Goal: Task Accomplishment & Management: Manage account settings

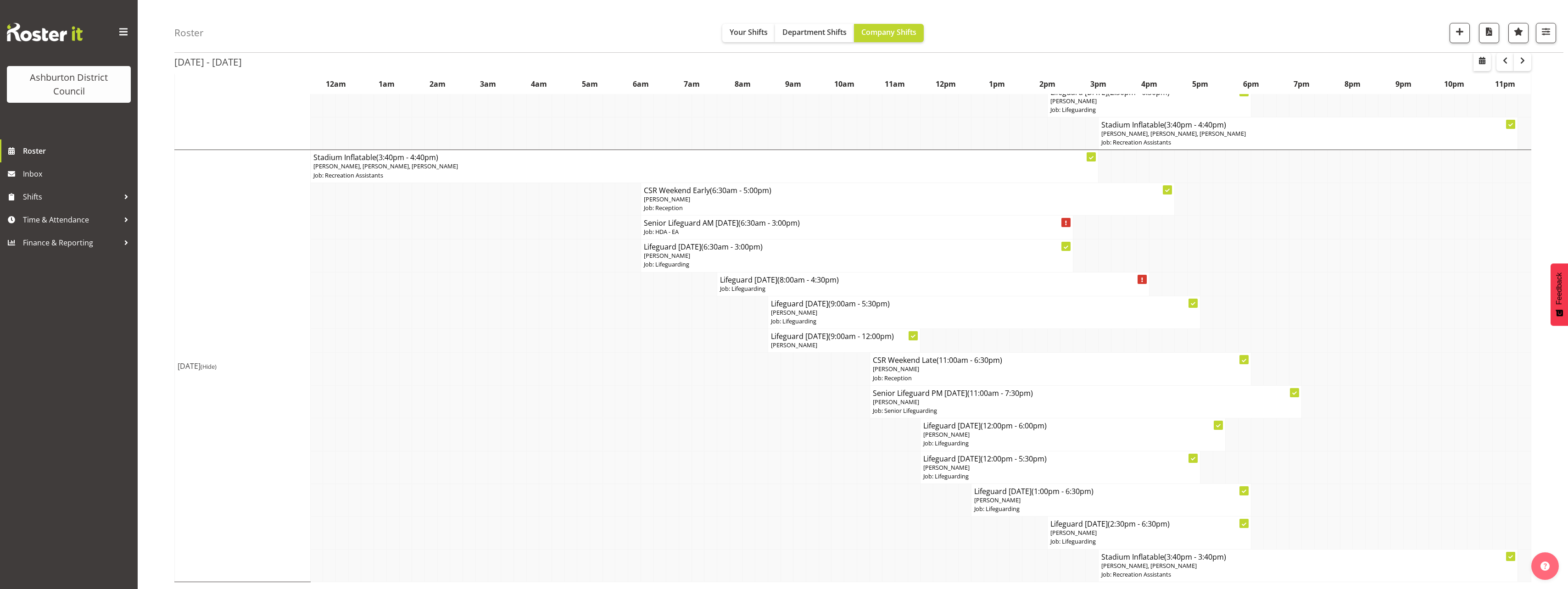
scroll to position [1133, 0]
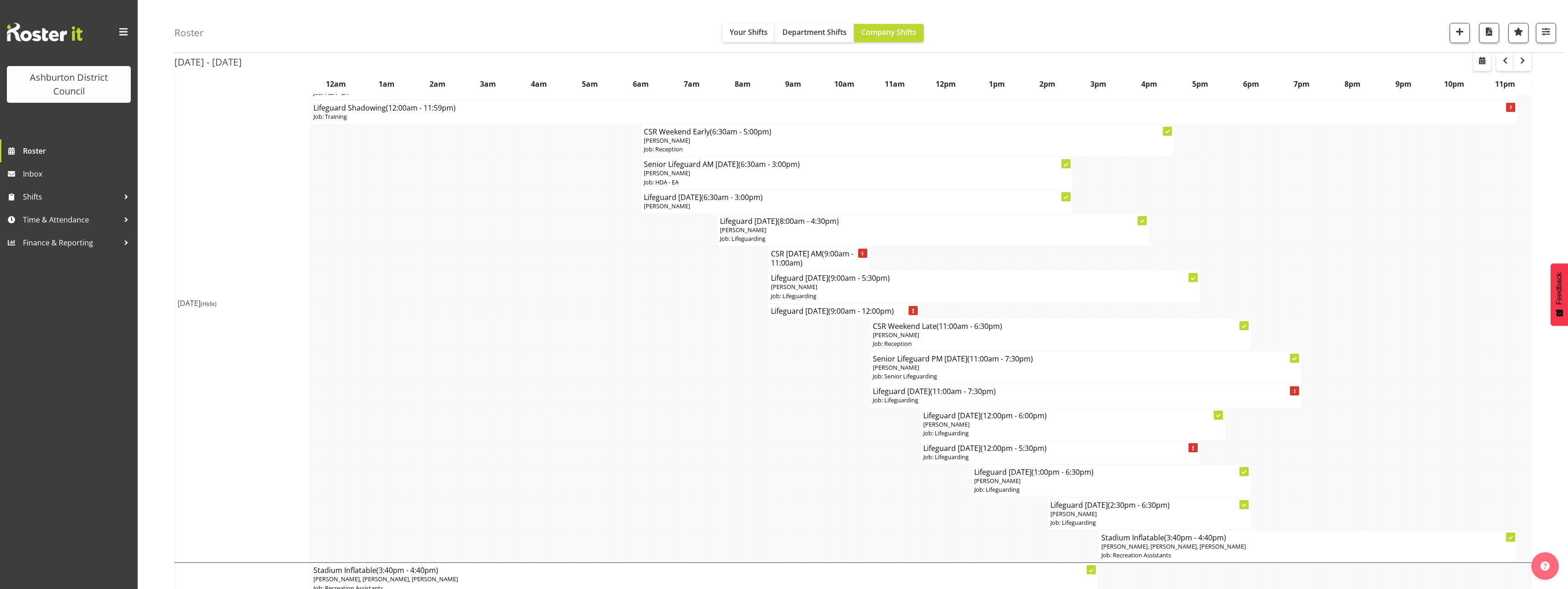
scroll to position [583, 0]
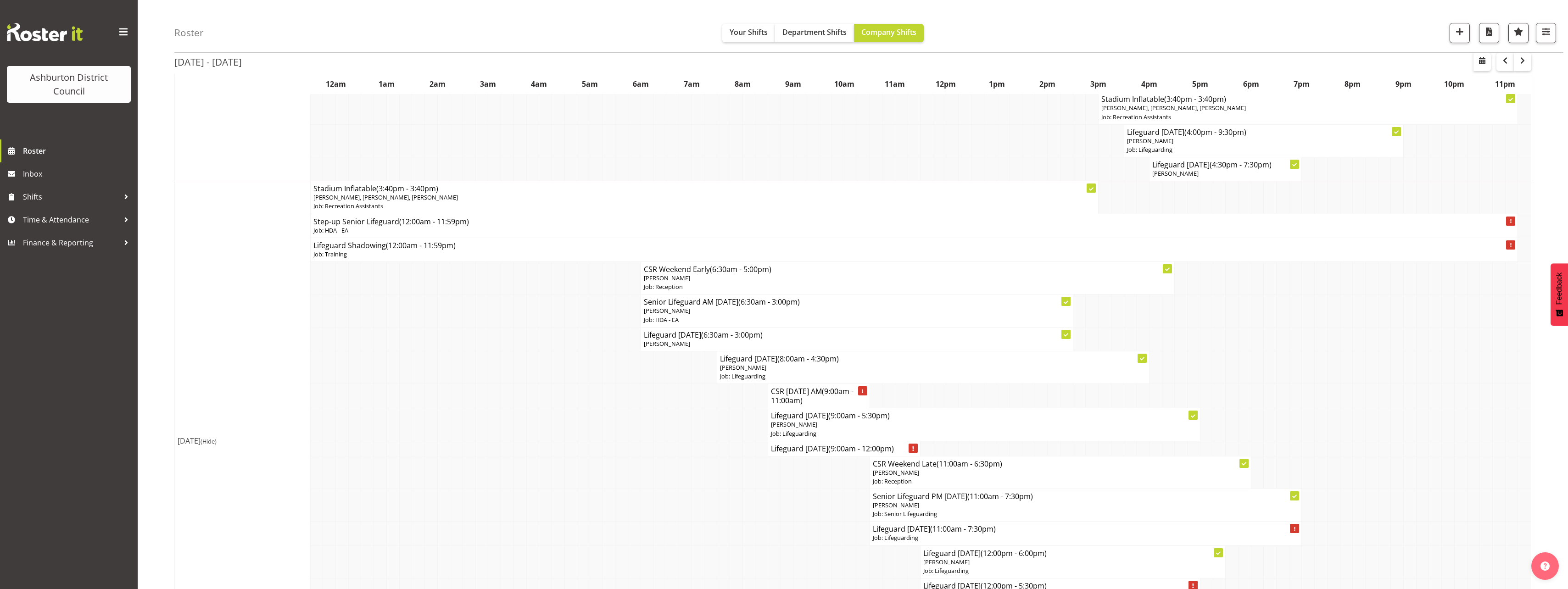
click at [167, 282] on div "Roster Your Shifts Department Shifts Company Shifts 1 Locations [GEOGRAPHIC_DAT…" at bounding box center [852, 290] width 1430 height 1697
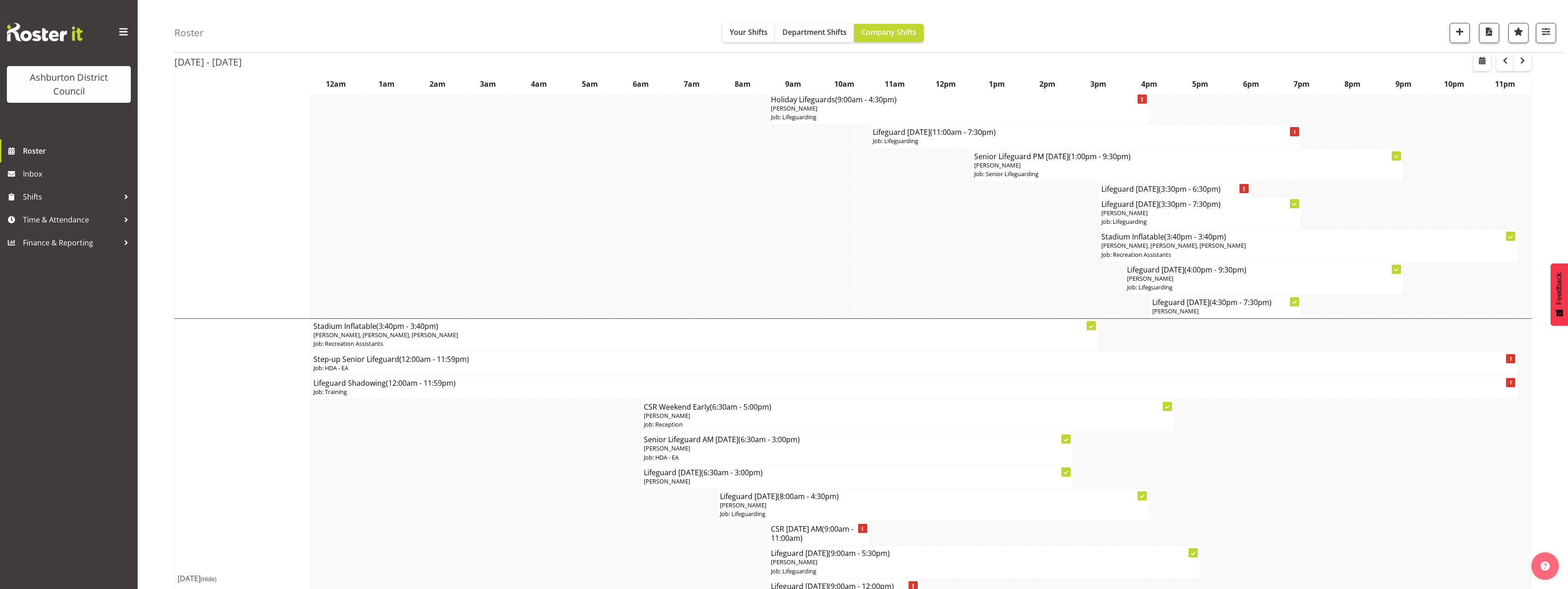
scroll to position [308, 0]
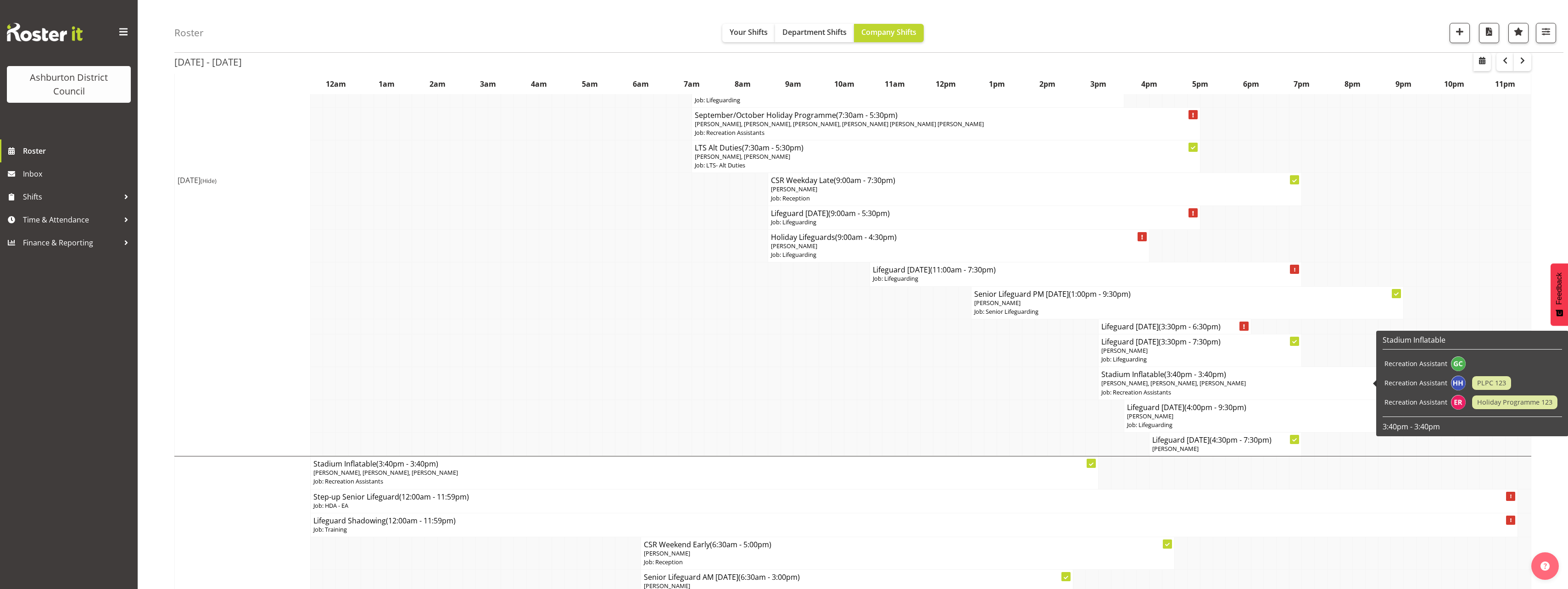
click at [1123, 375] on h4 "Stadium Inflatable (3:40pm - 3:40pm)" at bounding box center [1307, 374] width 413 height 9
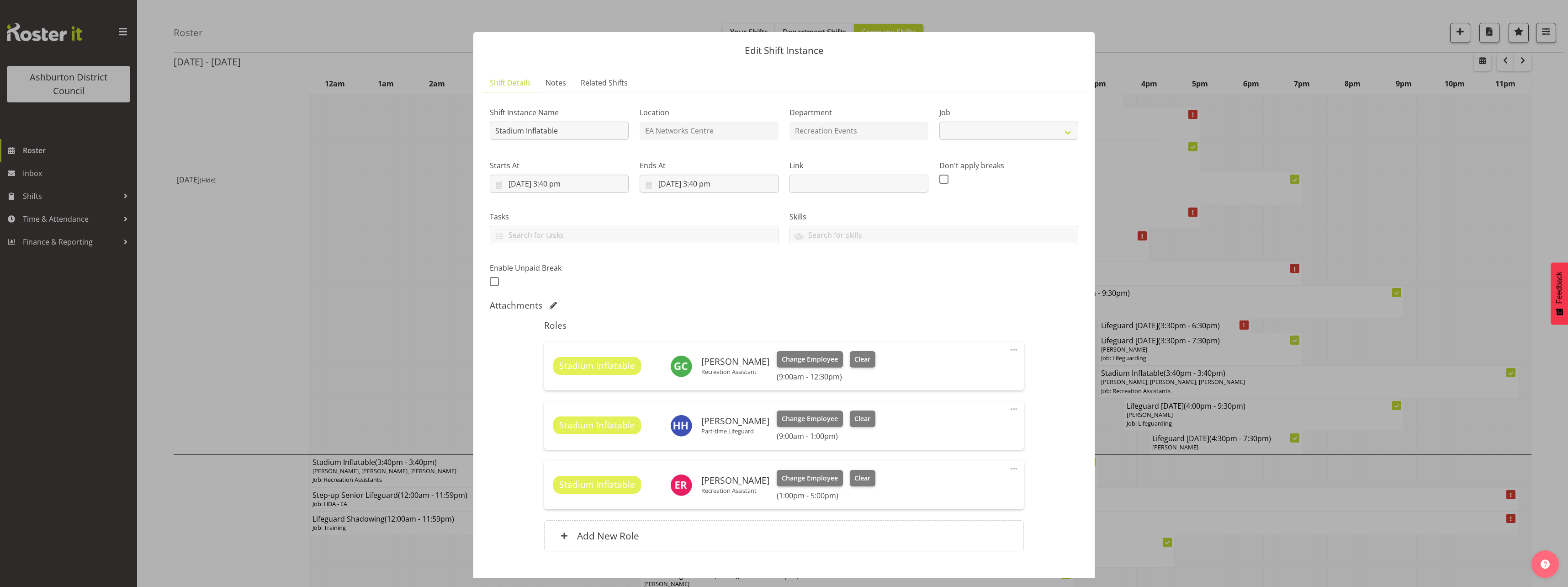
select select "4046"
click at [387, 350] on div at bounding box center [784, 294] width 1568 height 587
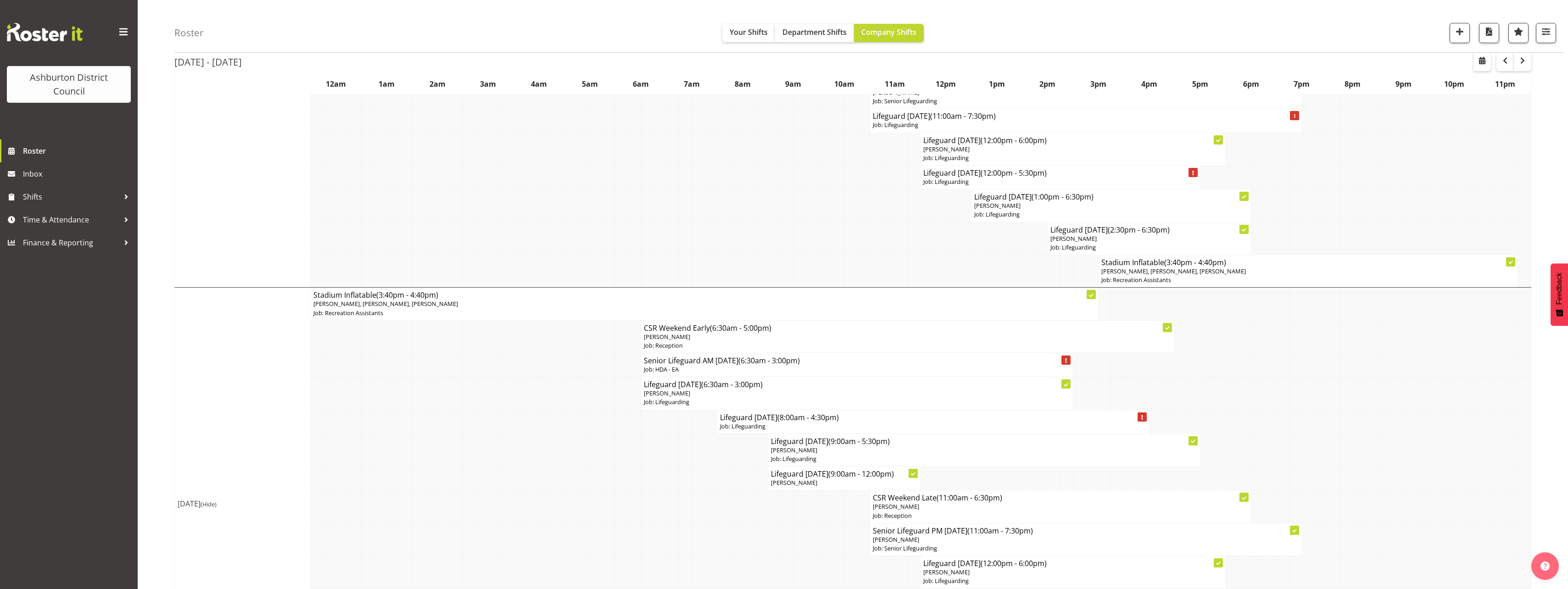
scroll to position [1133, 0]
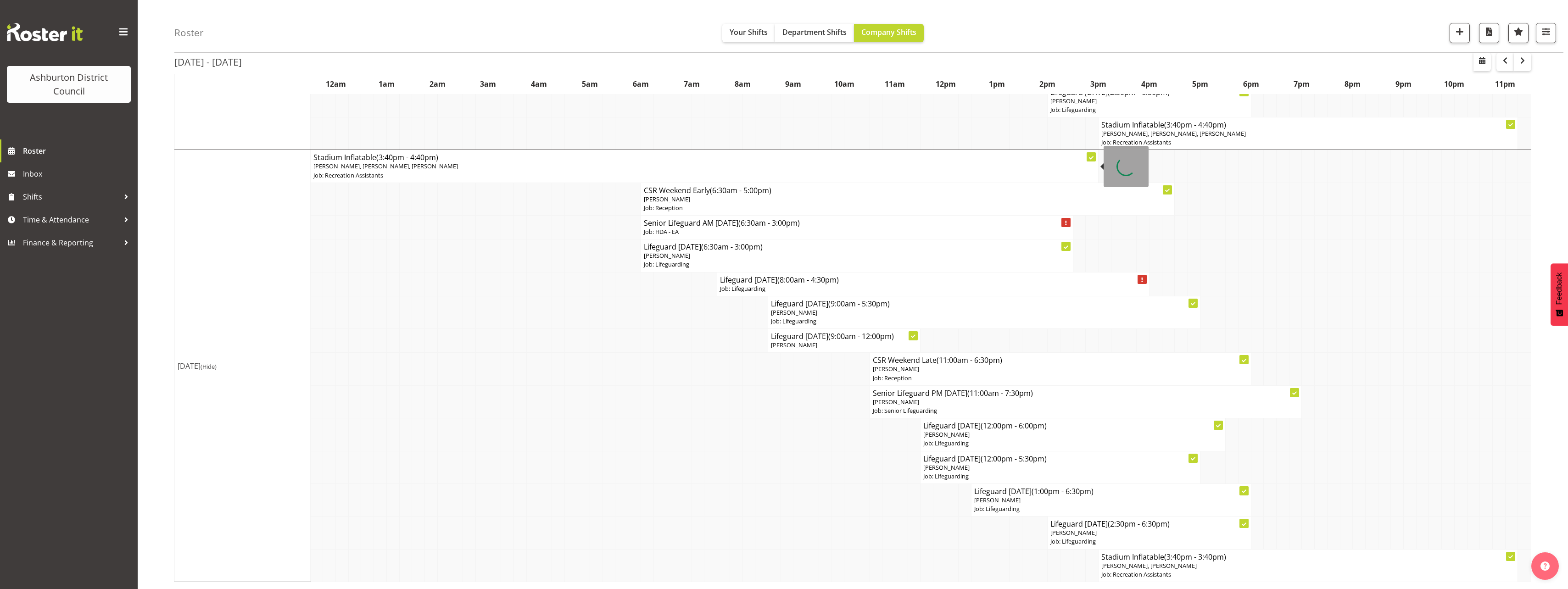
click at [442, 170] on p "[PERSON_NAME], [PERSON_NAME], [PERSON_NAME]" at bounding box center [704, 166] width 782 height 9
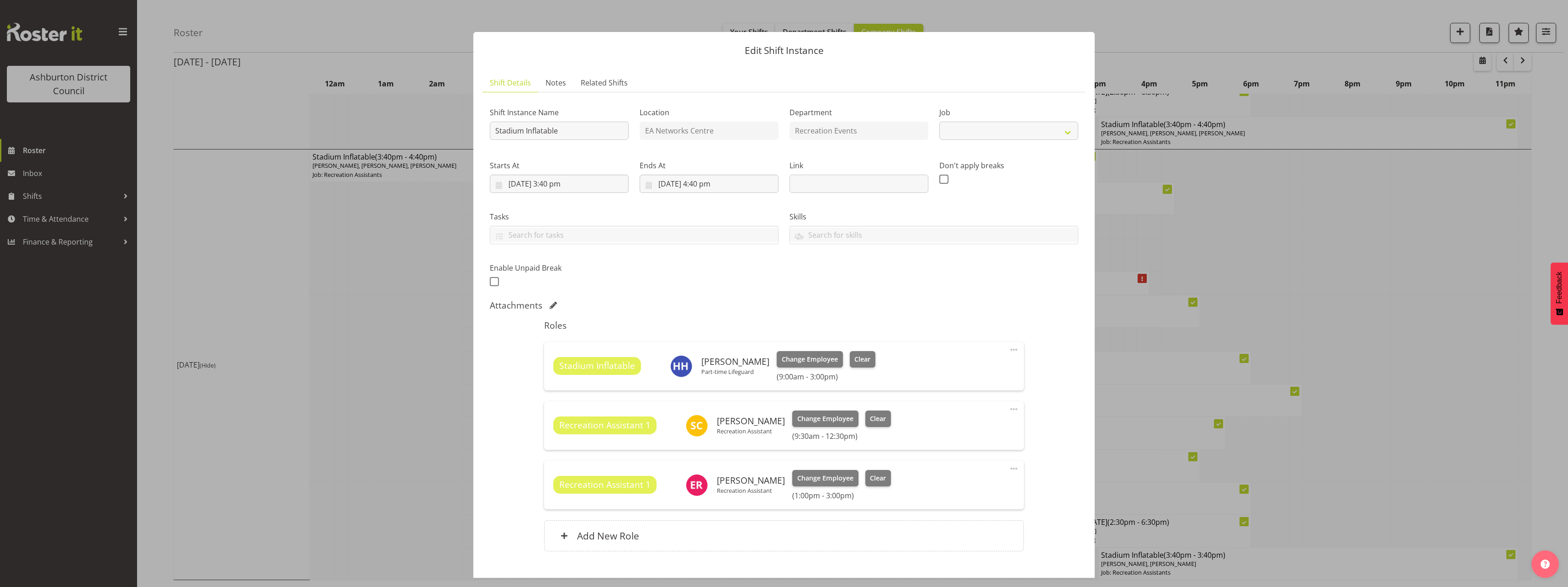
select select "4046"
click at [369, 325] on div at bounding box center [784, 294] width 1568 height 587
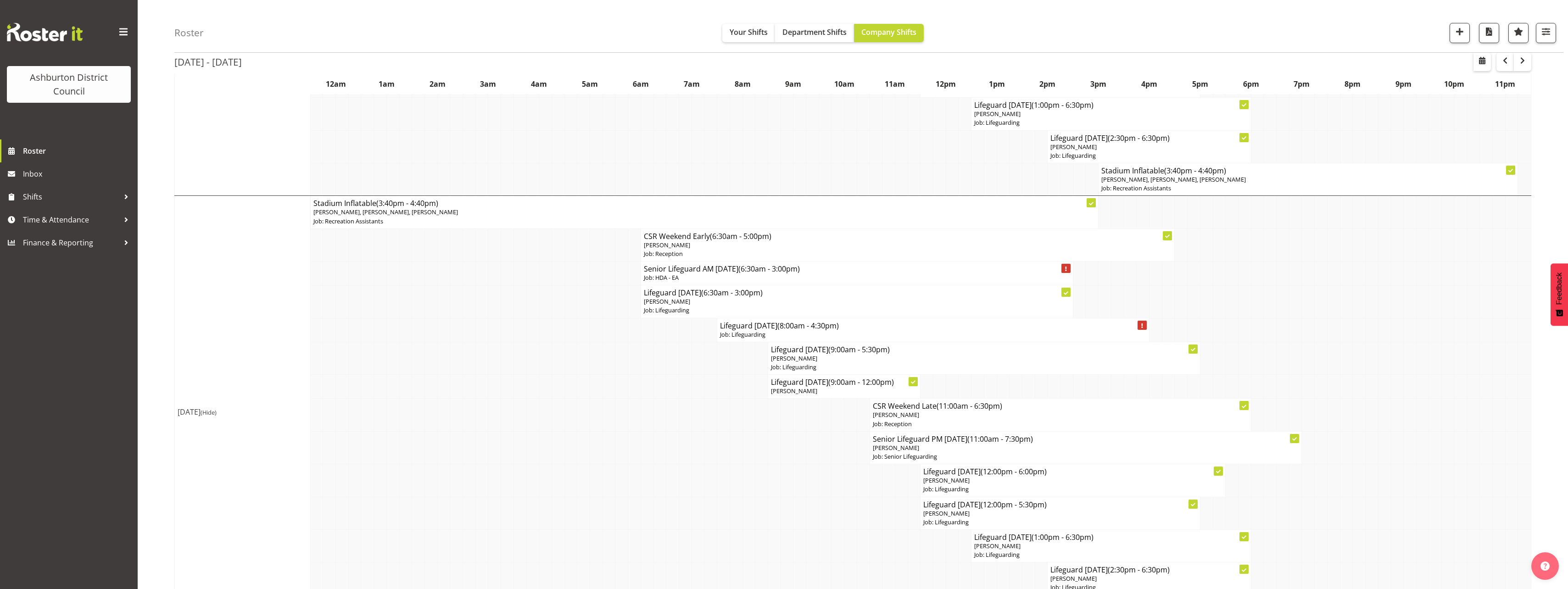
scroll to position [950, 0]
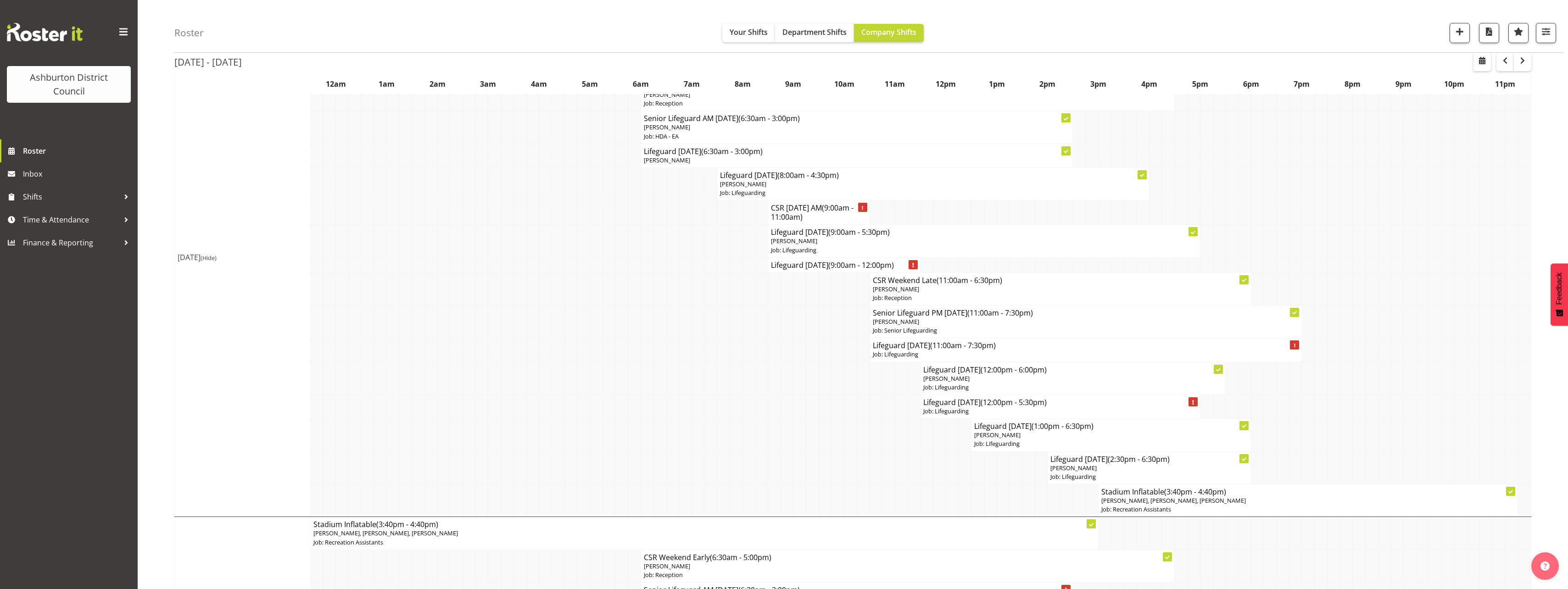
scroll to position [675, 0]
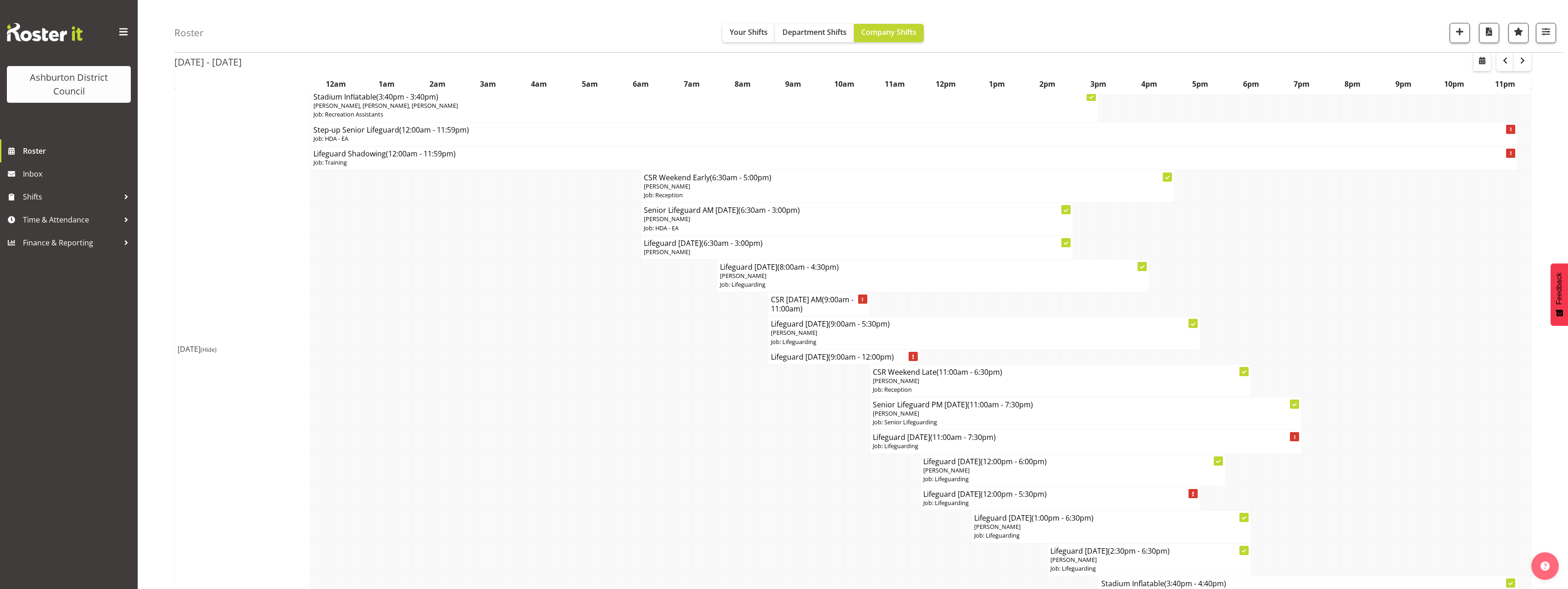
click at [160, 286] on div "Roster Your Shifts Department Shifts Company Shifts 1 Locations [GEOGRAPHIC_DAT…" at bounding box center [852, 198] width 1430 height 1697
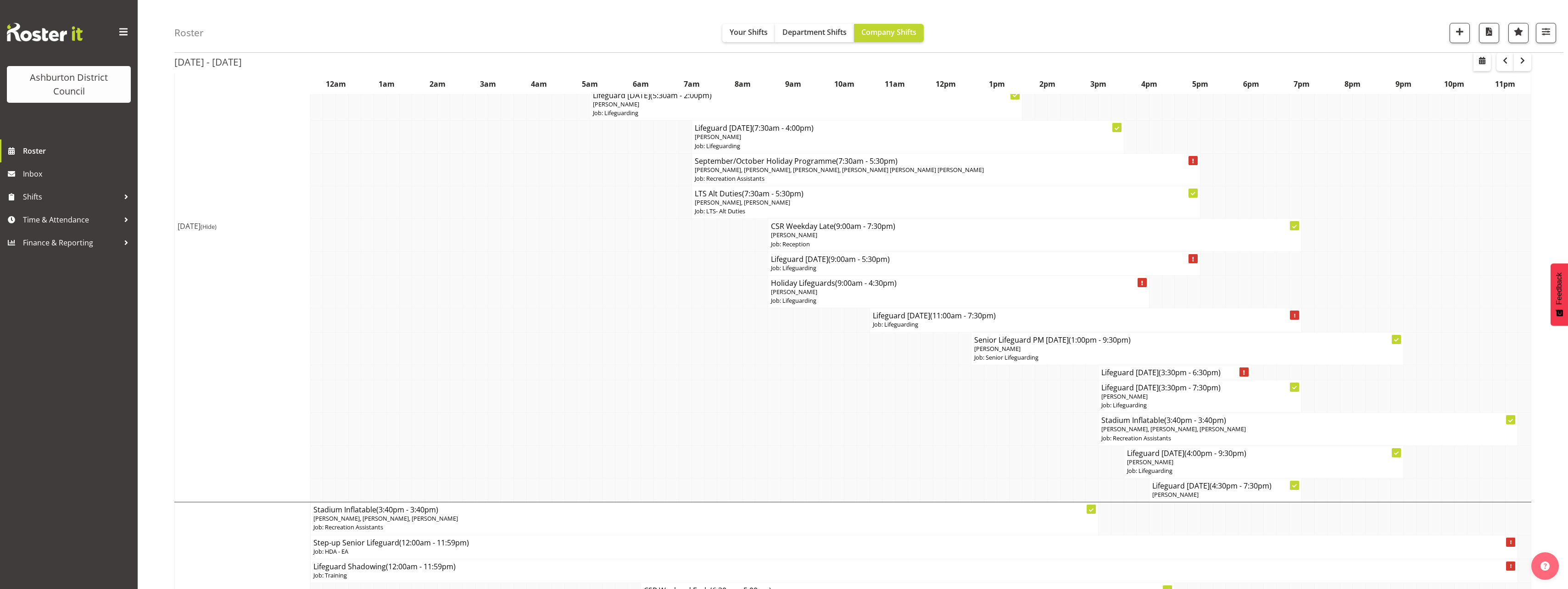
scroll to position [170, 0]
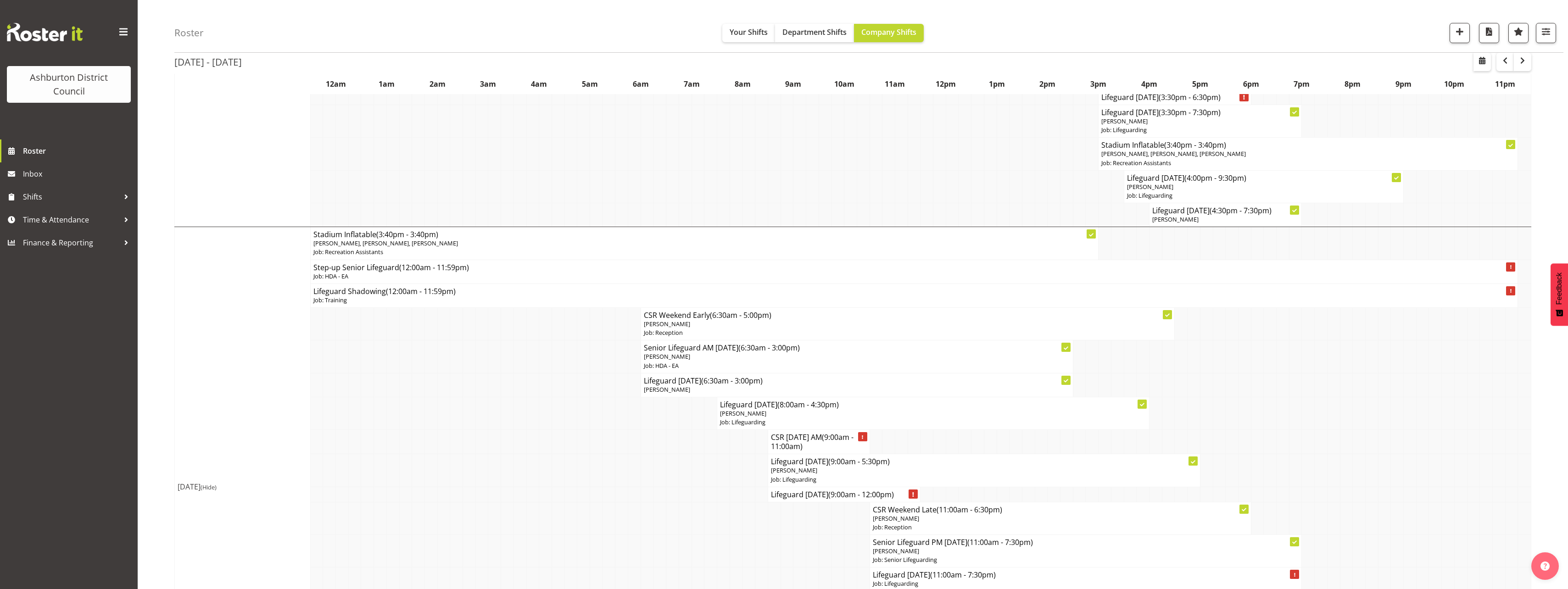
scroll to position [675, 0]
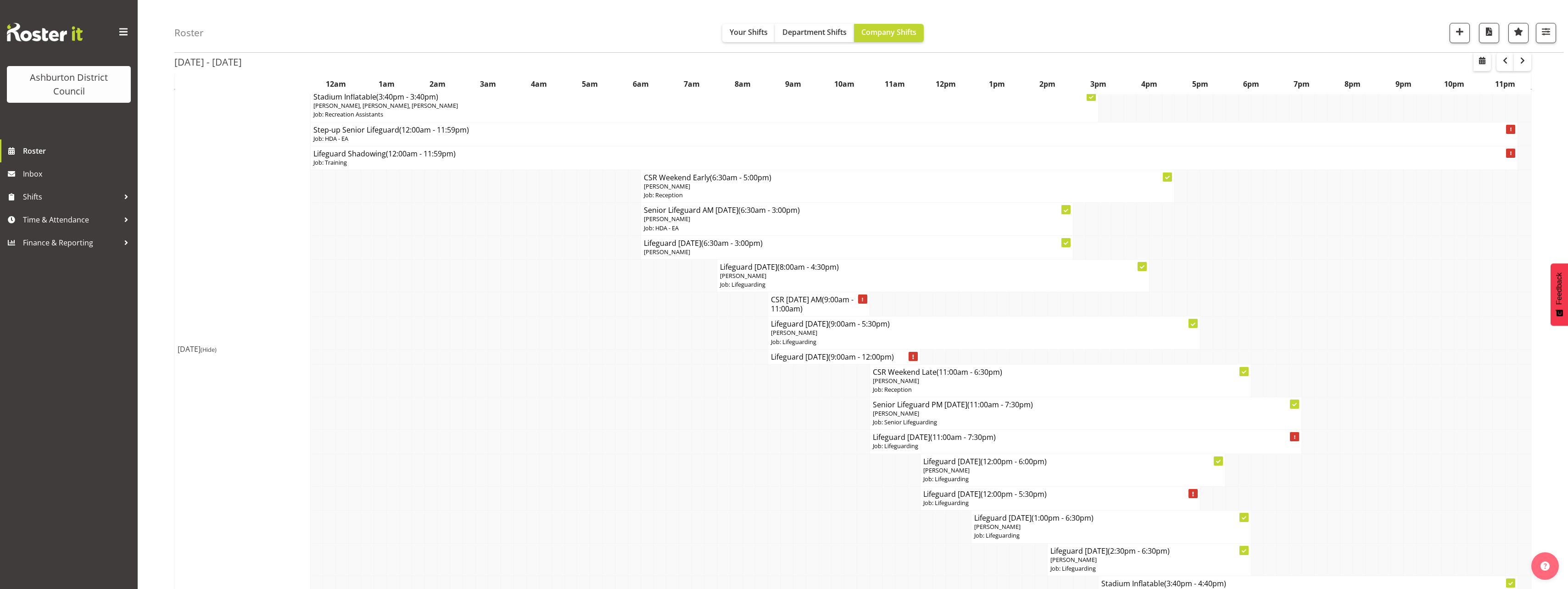
click at [160, 286] on div "Roster Your Shifts Department Shifts Company Shifts 1 Locations [GEOGRAPHIC_DAT…" at bounding box center [852, 198] width 1430 height 1697
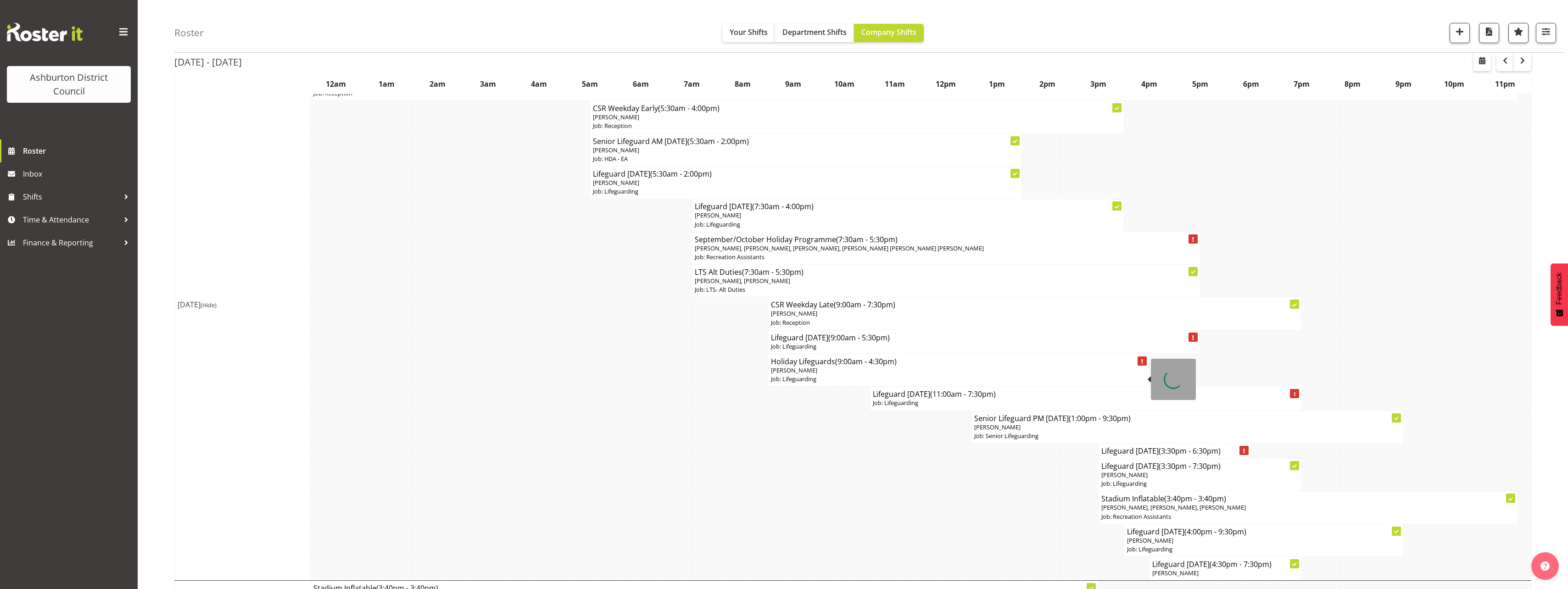
click at [889, 369] on p "[PERSON_NAME]" at bounding box center [959, 370] width 375 height 9
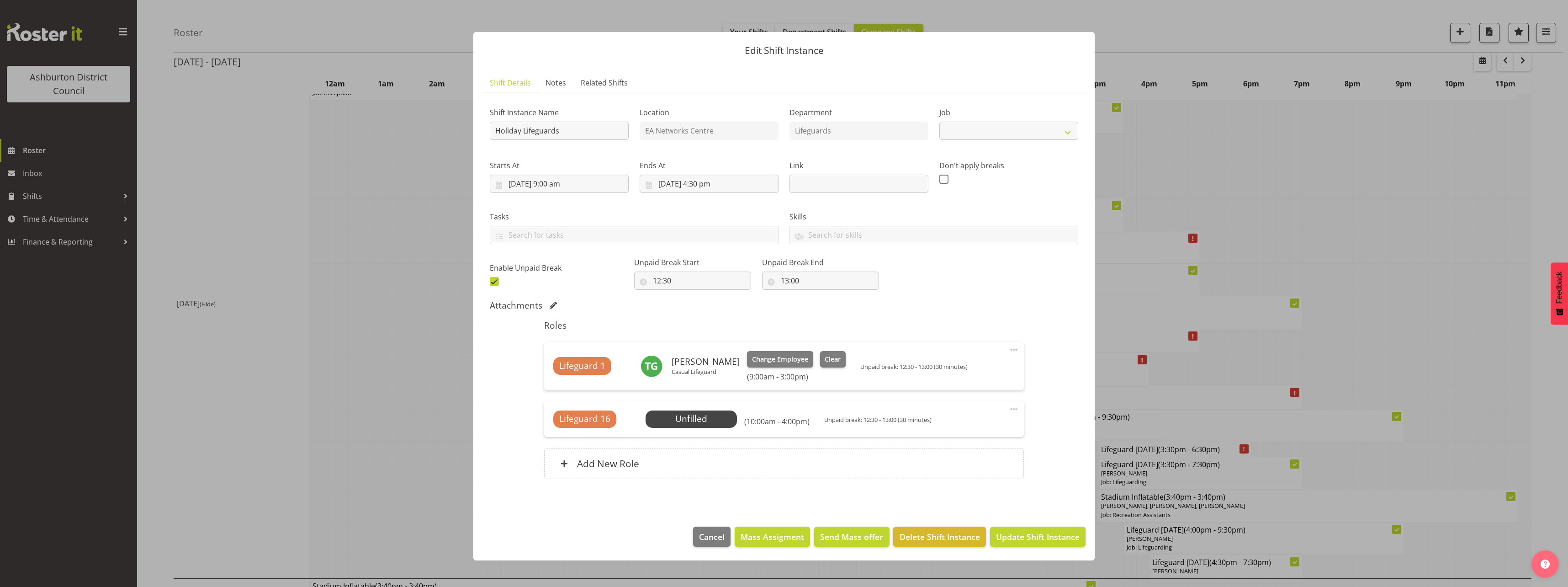
select select "38"
click at [711, 535] on span "Cancel" at bounding box center [712, 536] width 26 height 12
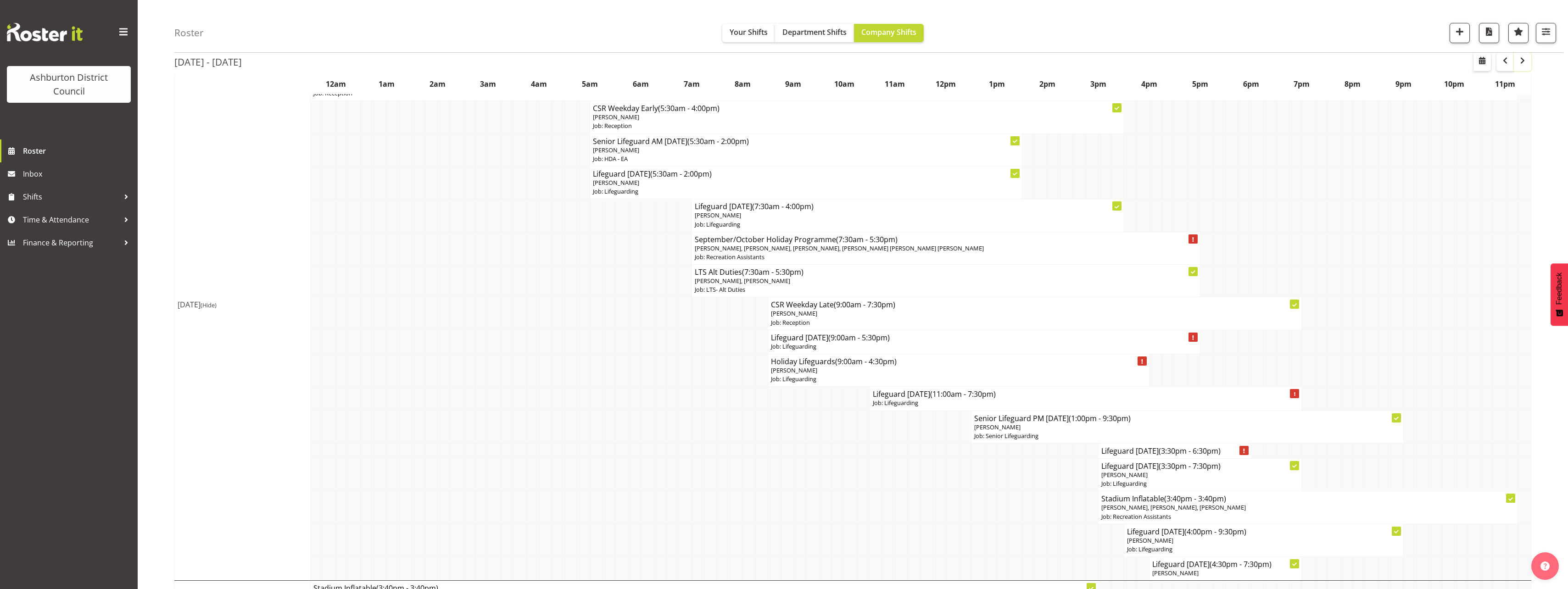
click at [1519, 64] on span "button" at bounding box center [1522, 60] width 11 height 11
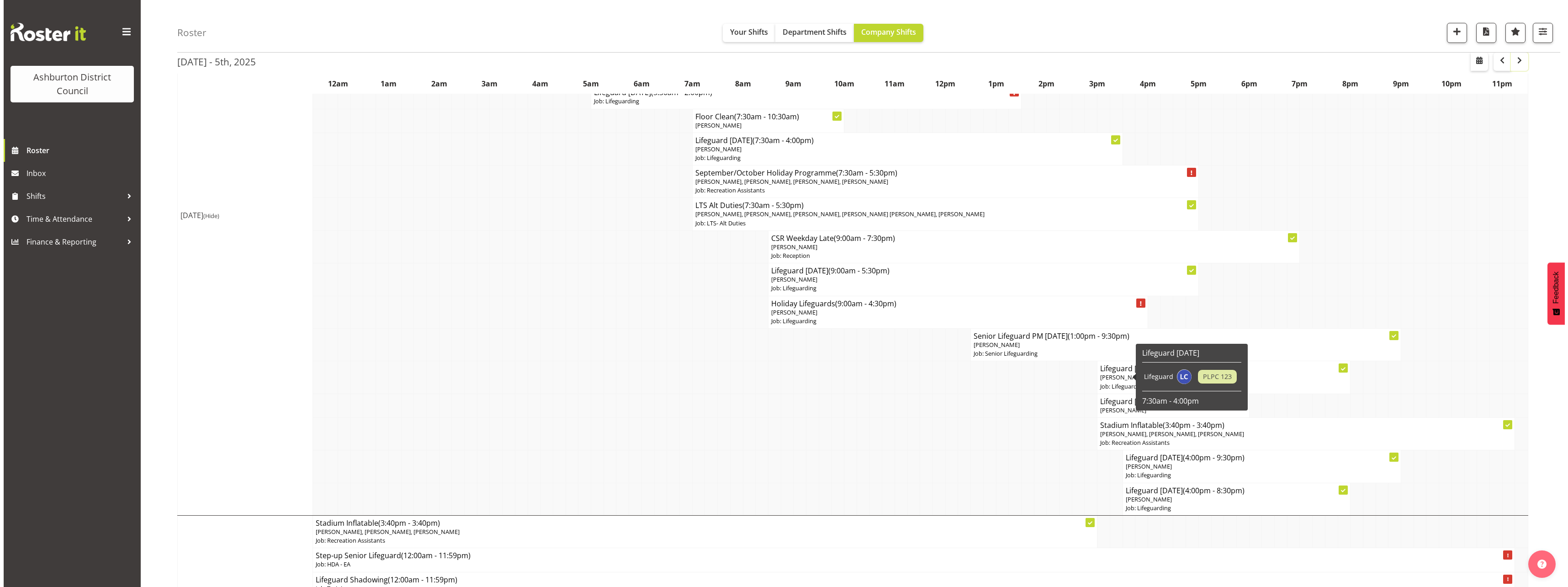
scroll to position [274, 0]
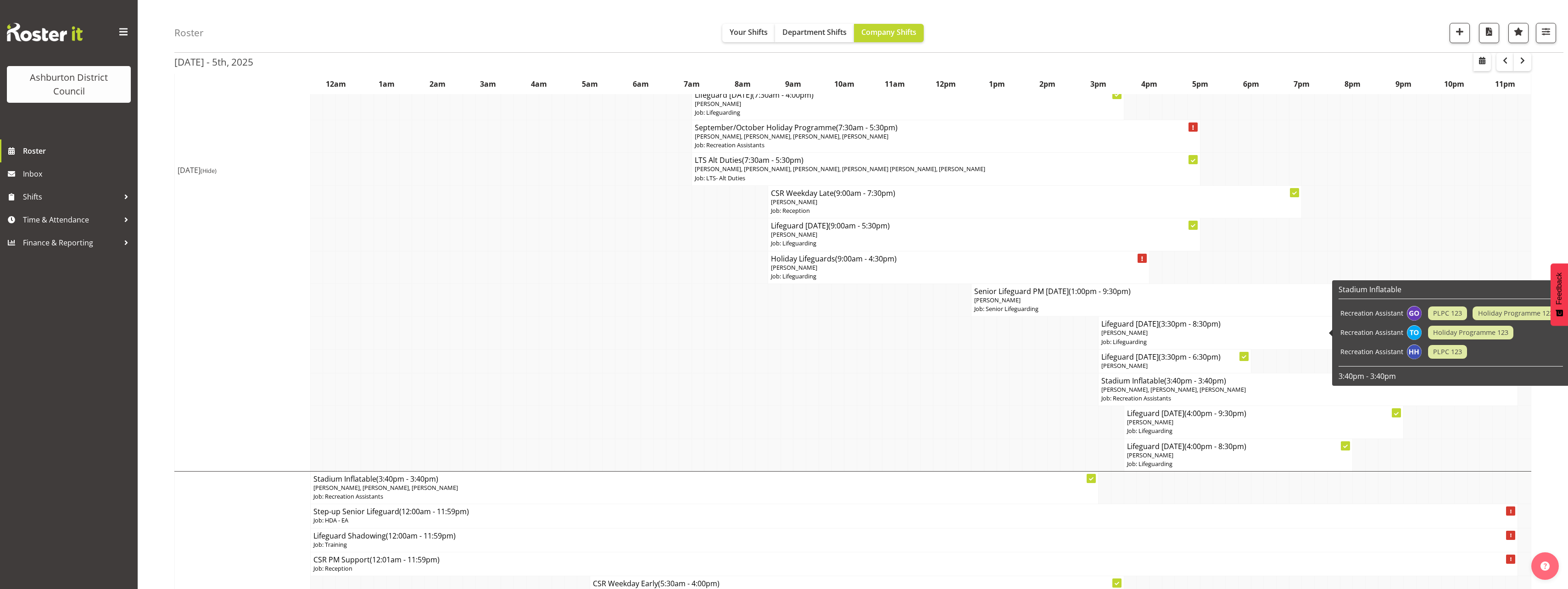
click at [1136, 330] on p "[PERSON_NAME]" at bounding box center [1225, 332] width 248 height 9
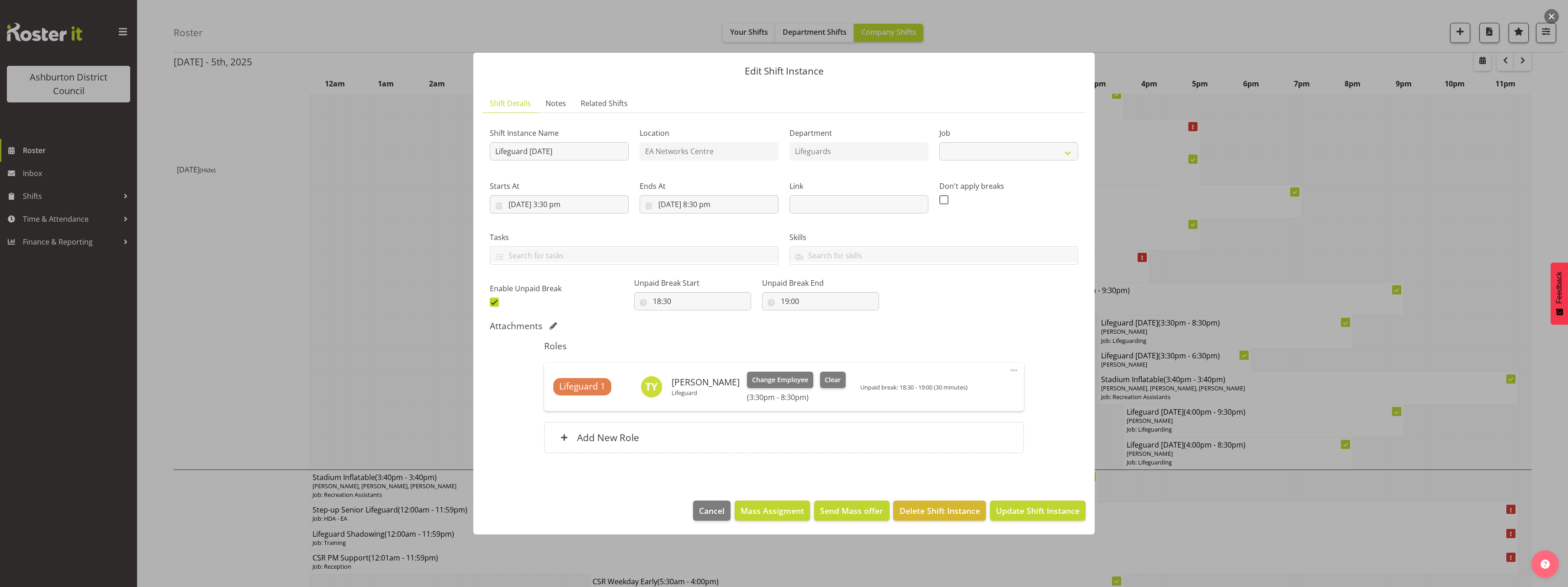
select select "38"
click at [766, 379] on span "Change Employee" at bounding box center [780, 380] width 56 height 10
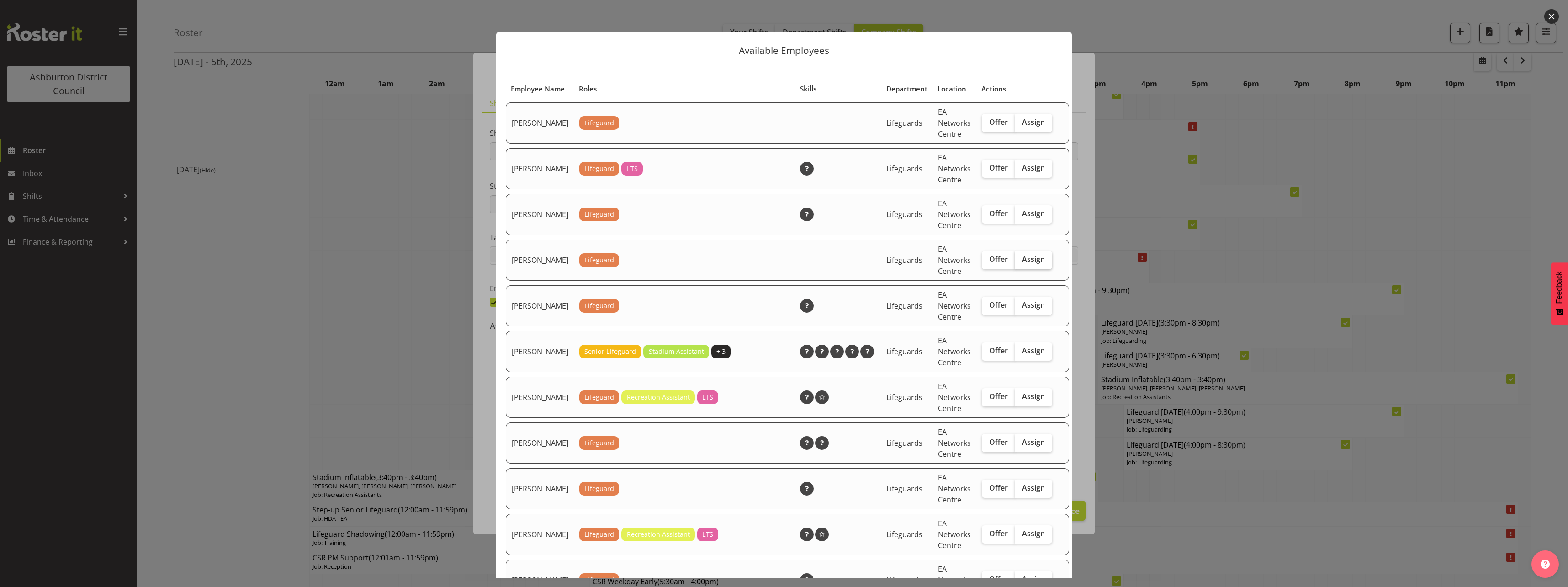
click at [1025, 264] on span "Assign" at bounding box center [1033, 259] width 23 height 9
click at [1021, 262] on input "Assign" at bounding box center [1018, 259] width 6 height 6
checkbox input "true"
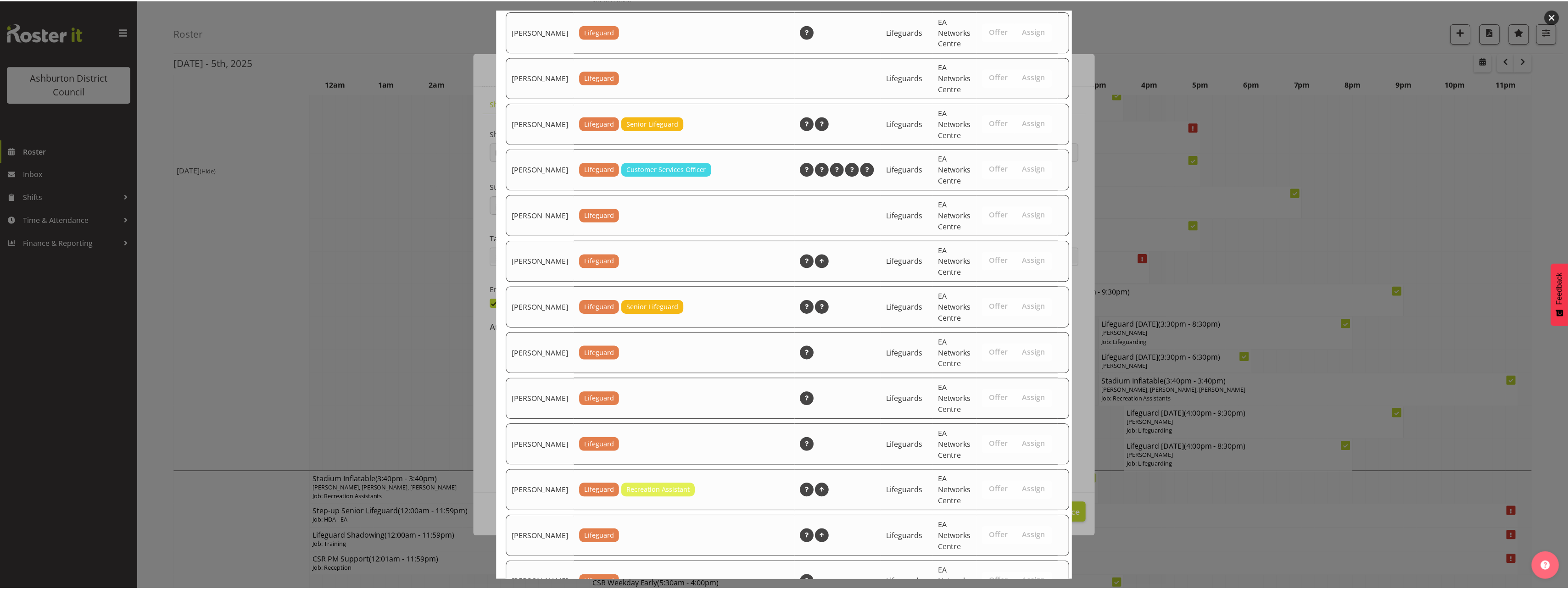
scroll to position [1192, 0]
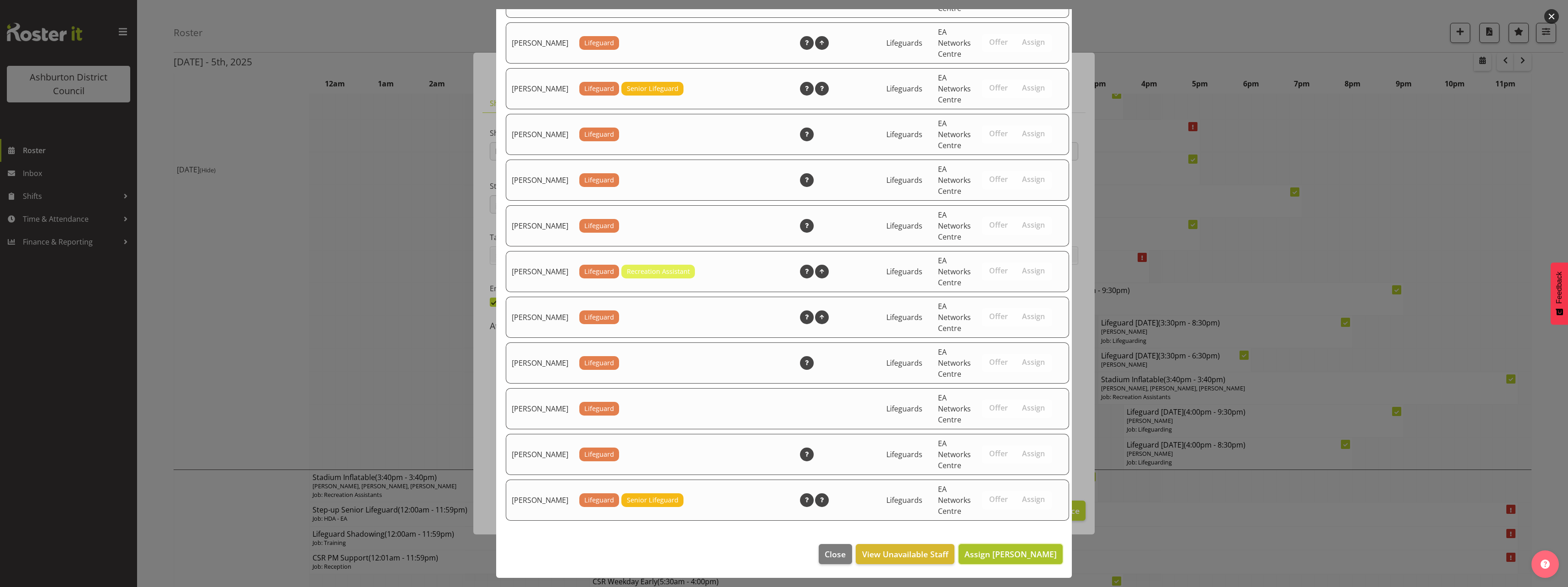
click at [997, 555] on span "Assign [PERSON_NAME]" at bounding box center [1011, 554] width 93 height 11
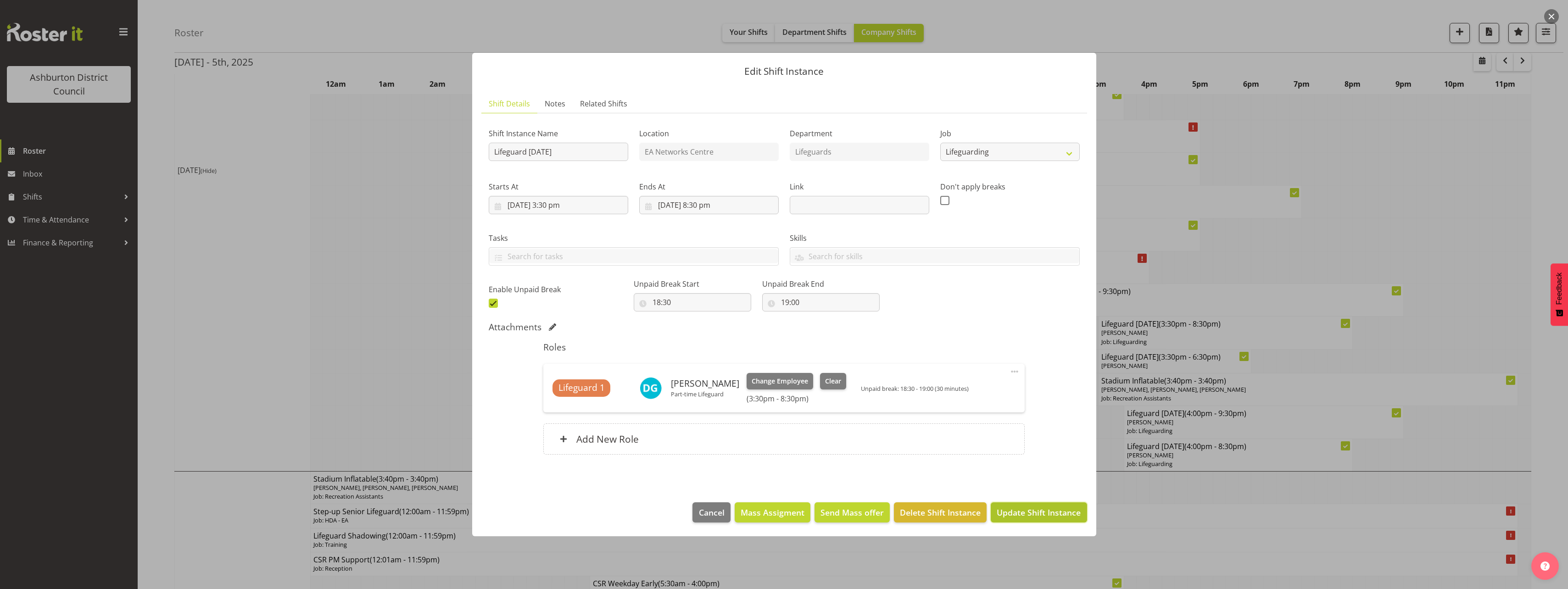
click at [1055, 515] on span "Update Shift Instance" at bounding box center [1038, 512] width 84 height 12
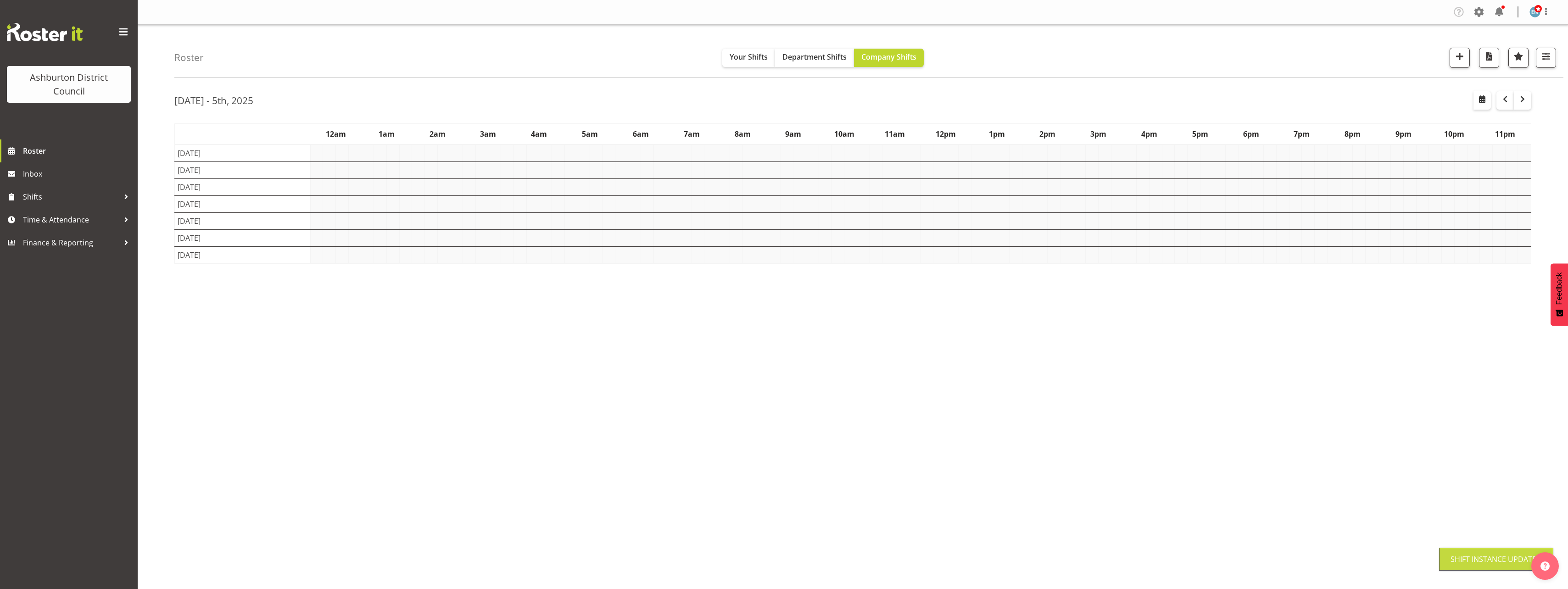
scroll to position [0, 0]
click at [157, 177] on div "Roster Your Shifts Department Shifts Company Shifts 1 Locations [GEOGRAPHIC_DAT…" at bounding box center [852, 238] width 1430 height 427
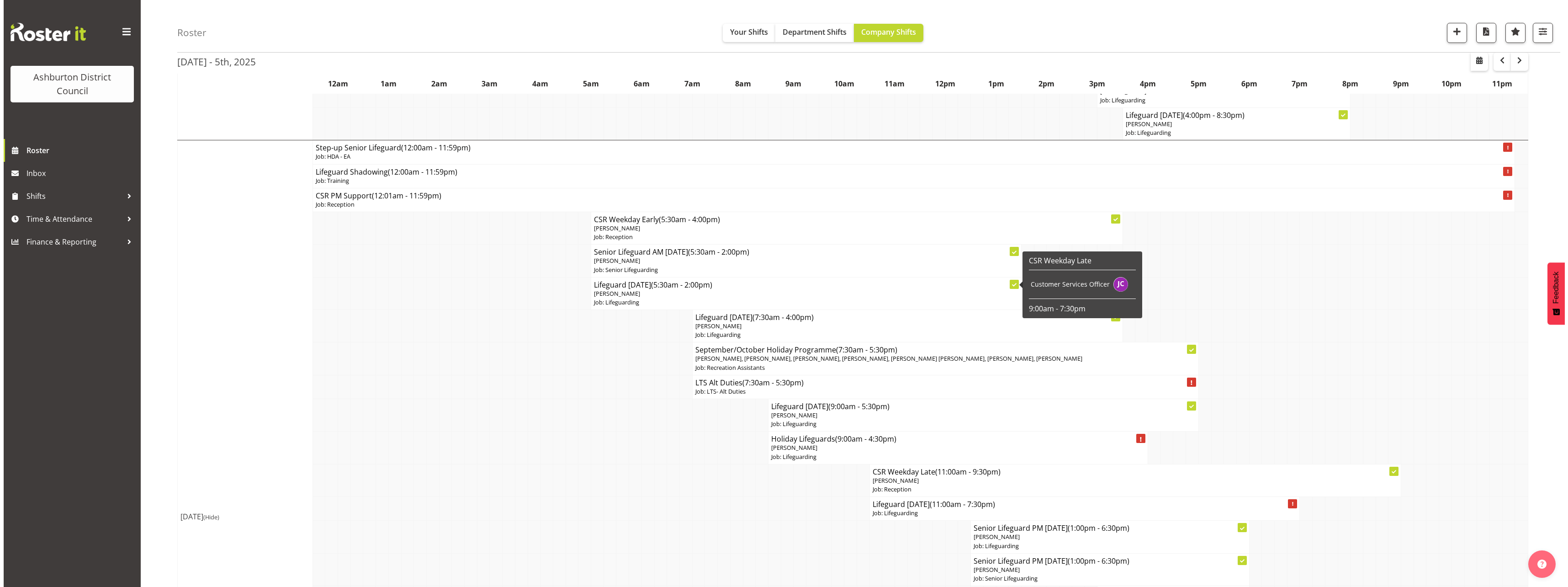
scroll to position [1418, 0]
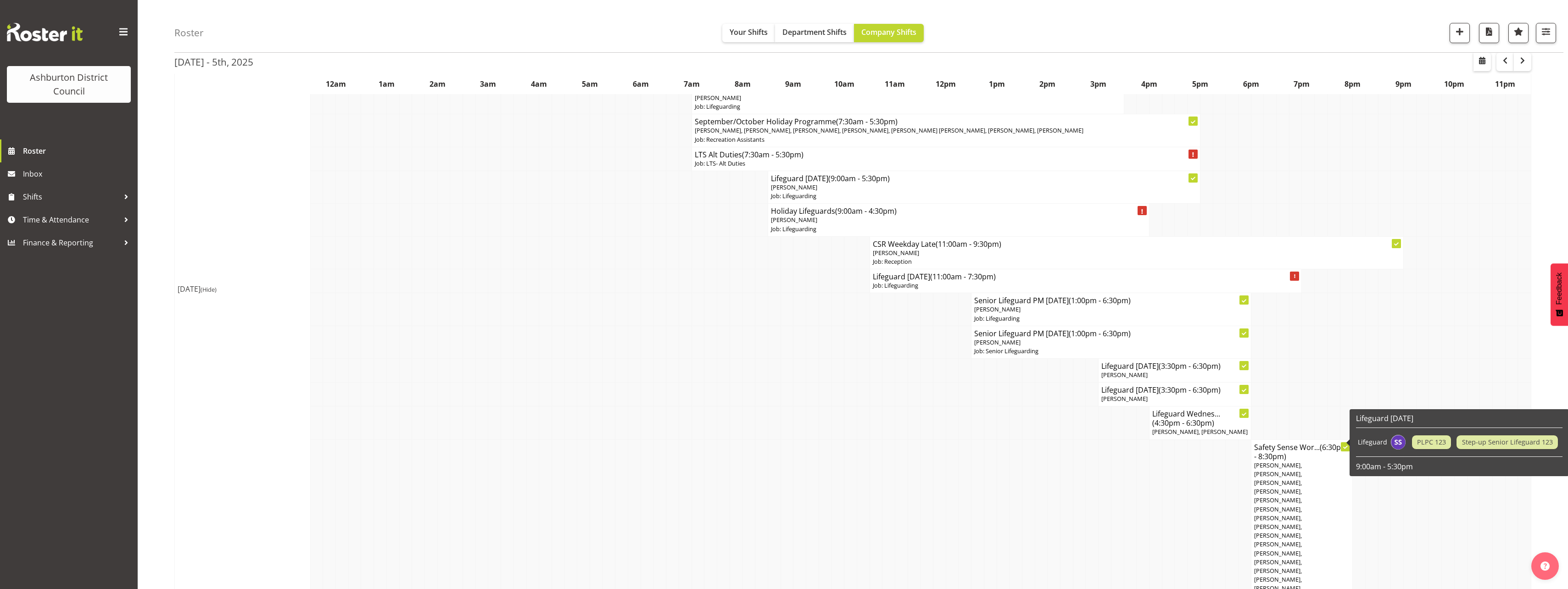
click at [1281, 472] on span "[PERSON_NAME], [PERSON_NAME], [PERSON_NAME], [PERSON_NAME], [PERSON_NAME], [PER…" at bounding box center [1302, 562] width 95 height 202
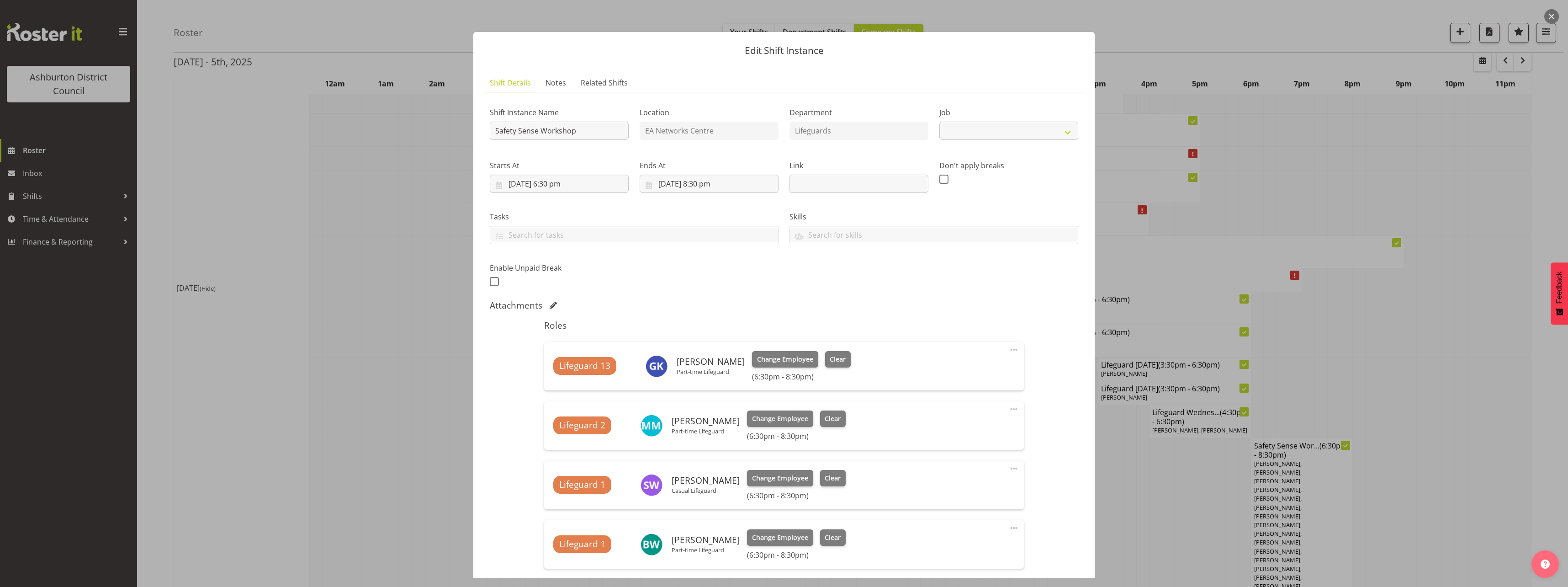
select select "40"
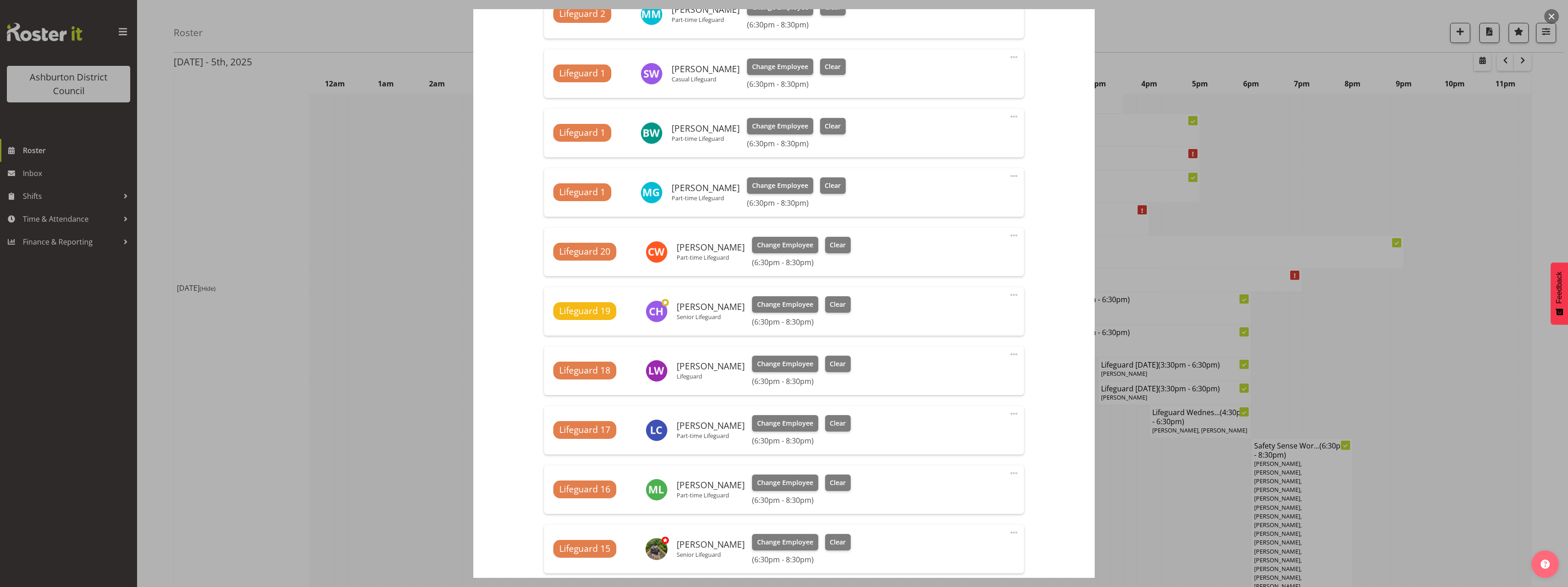
scroll to position [503, 0]
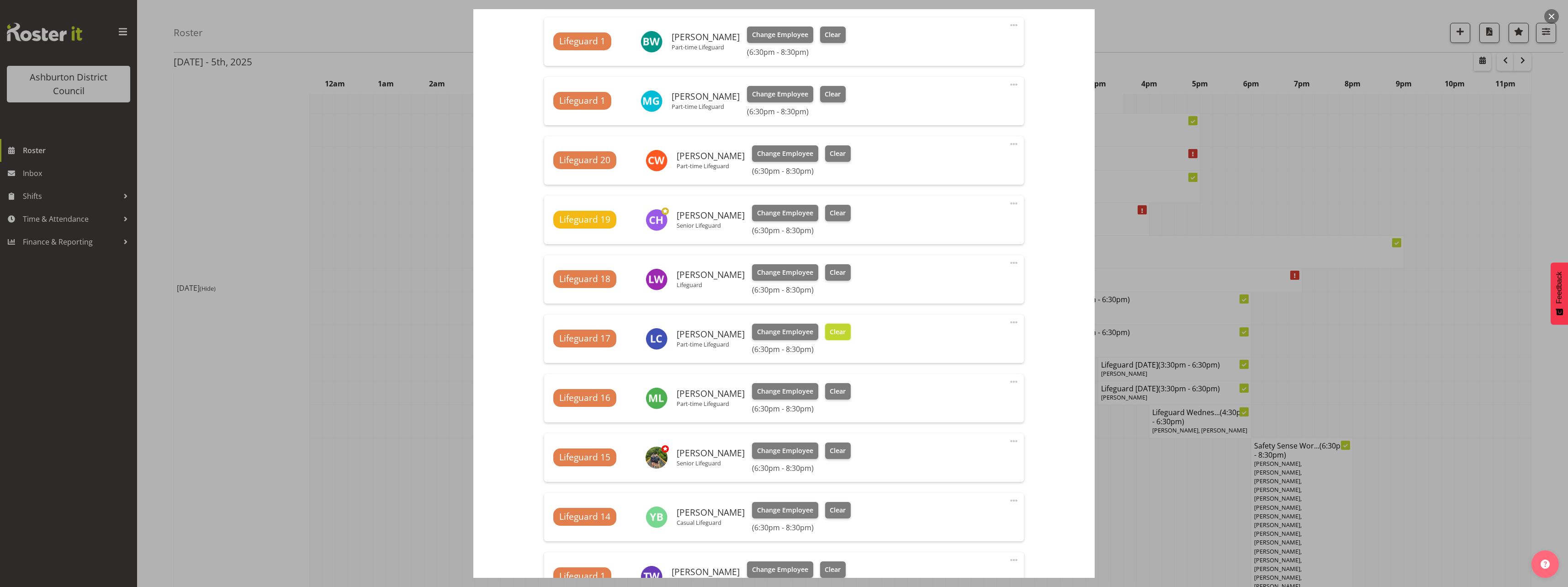
click at [831, 332] on span "Clear" at bounding box center [837, 332] width 16 height 10
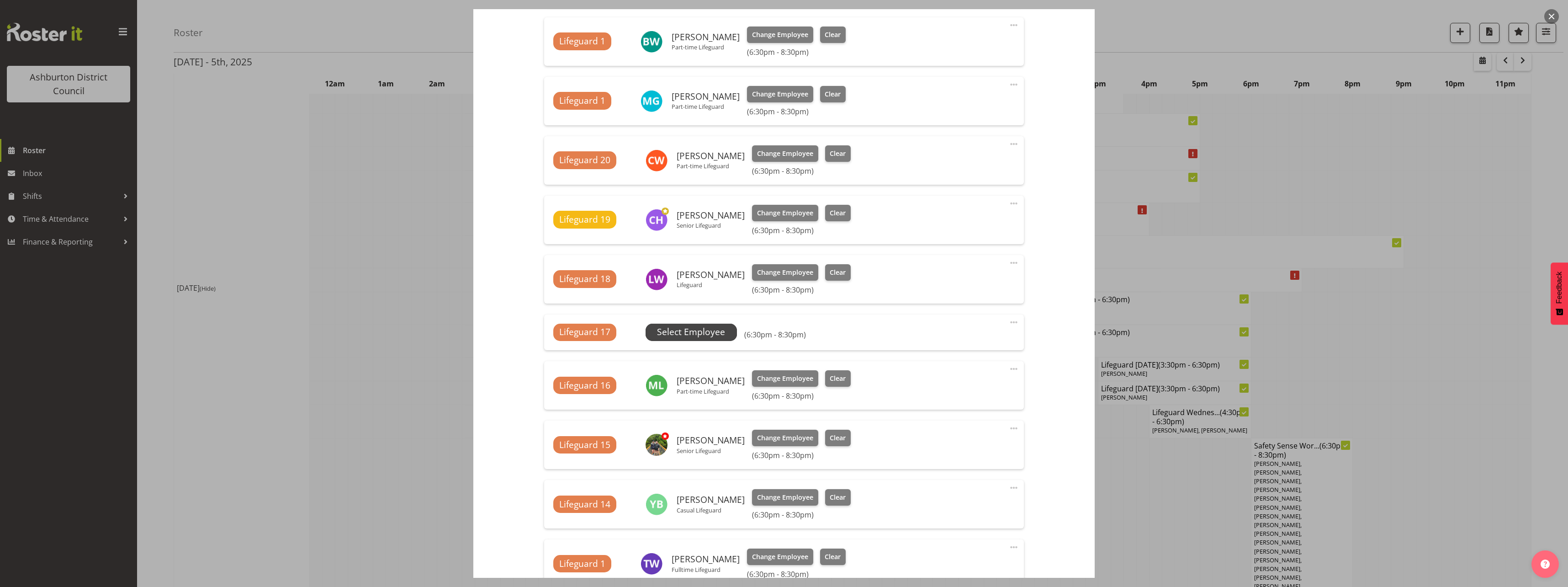
click at [726, 332] on span "Select Employee" at bounding box center [691, 332] width 91 height 17
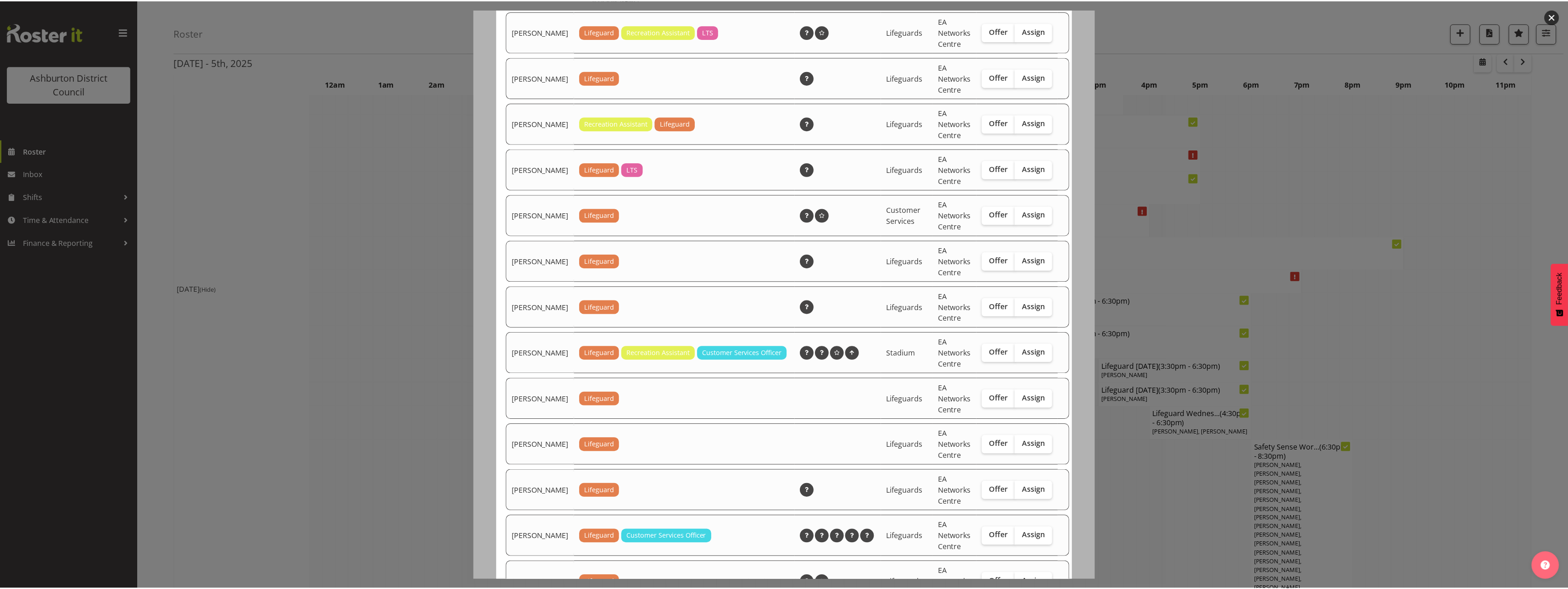
scroll to position [595, 0]
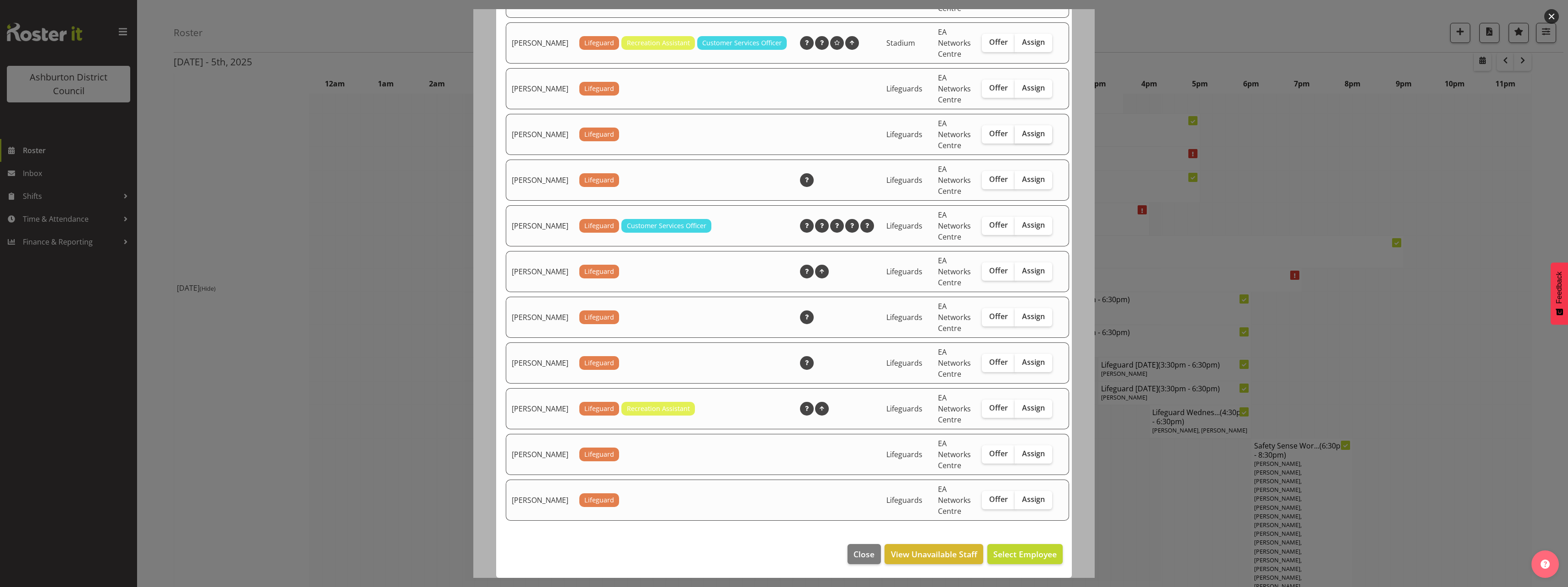
click at [1015, 139] on label "Assign" at bounding box center [1033, 134] width 37 height 18
click at [1015, 137] on input "Assign" at bounding box center [1018, 134] width 6 height 6
checkbox input "true"
click at [1014, 549] on span "Assign [PERSON_NAME]" at bounding box center [1011, 554] width 93 height 11
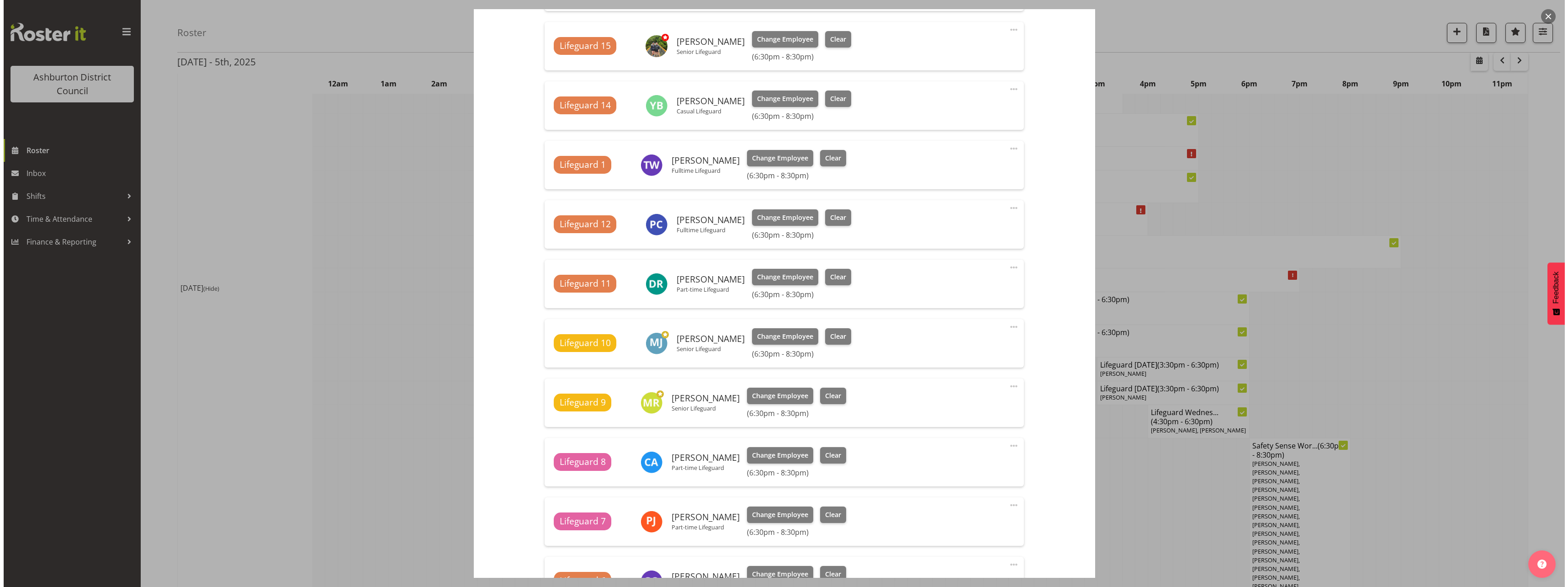
scroll to position [1006, 0]
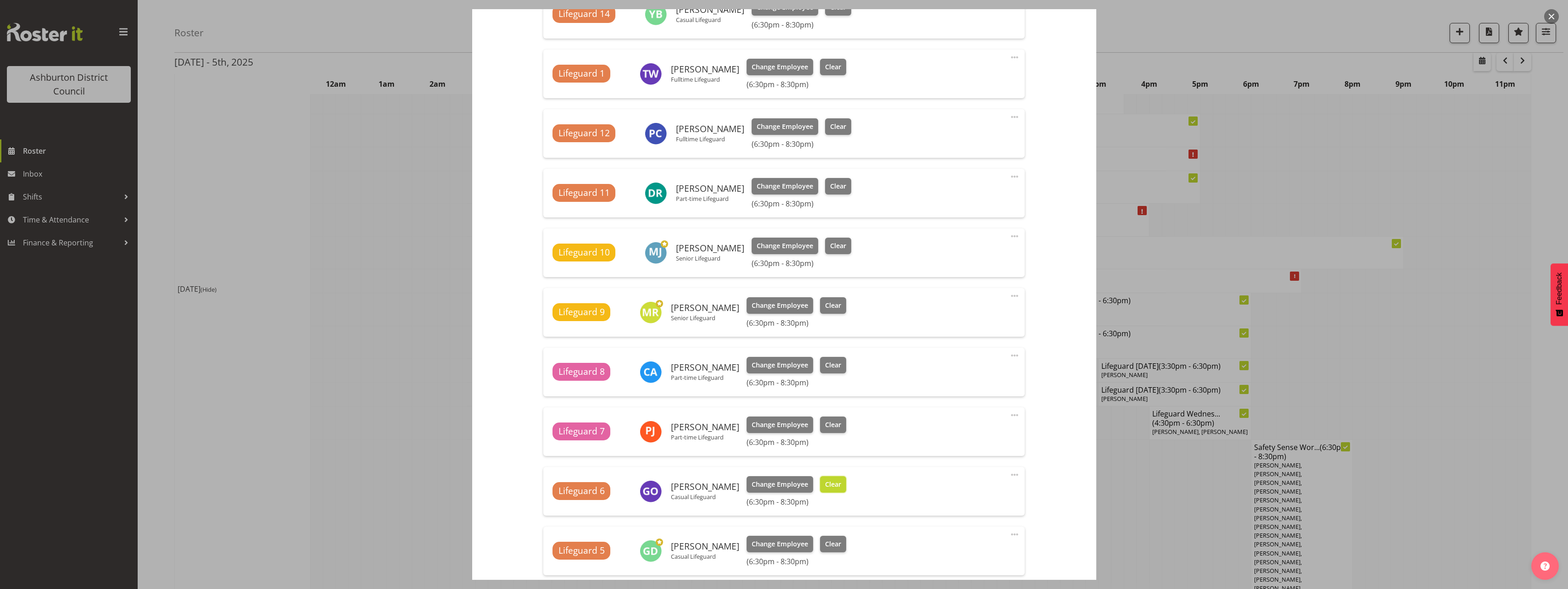
click at [825, 480] on span "Clear" at bounding box center [833, 484] width 16 height 10
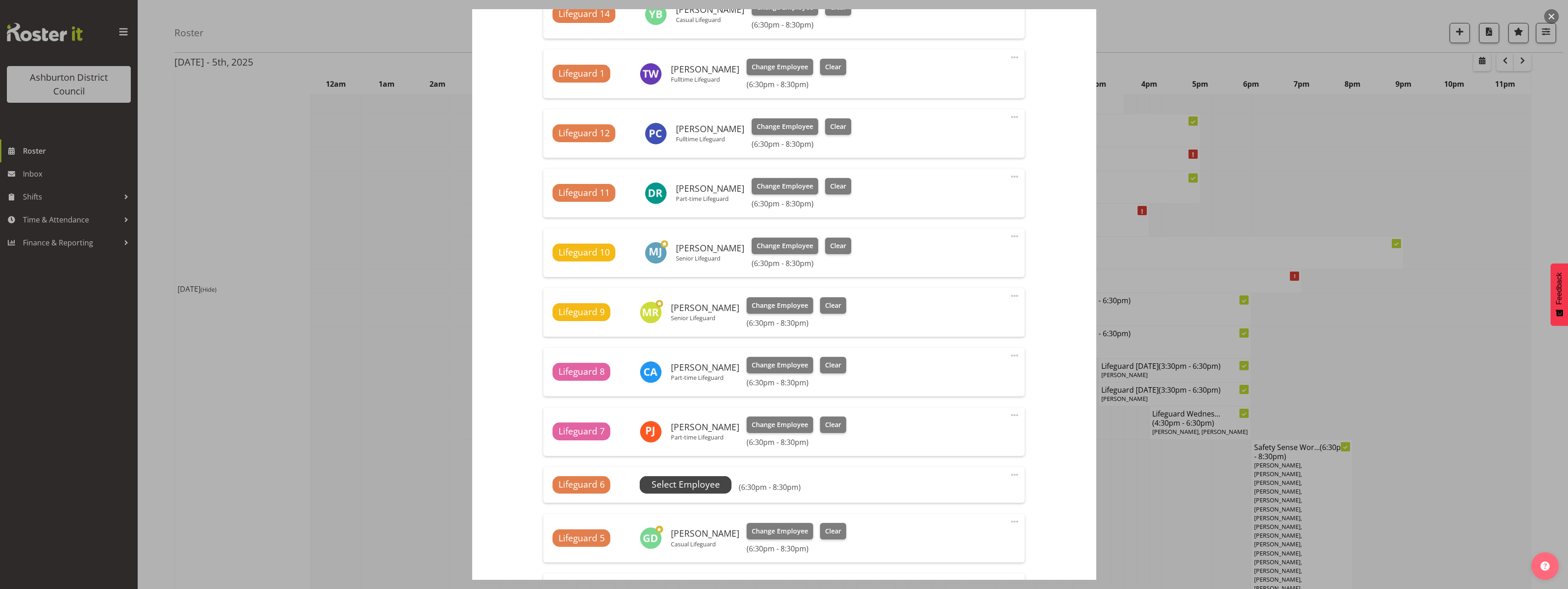
click at [691, 480] on span "Select Employee" at bounding box center [686, 484] width 69 height 13
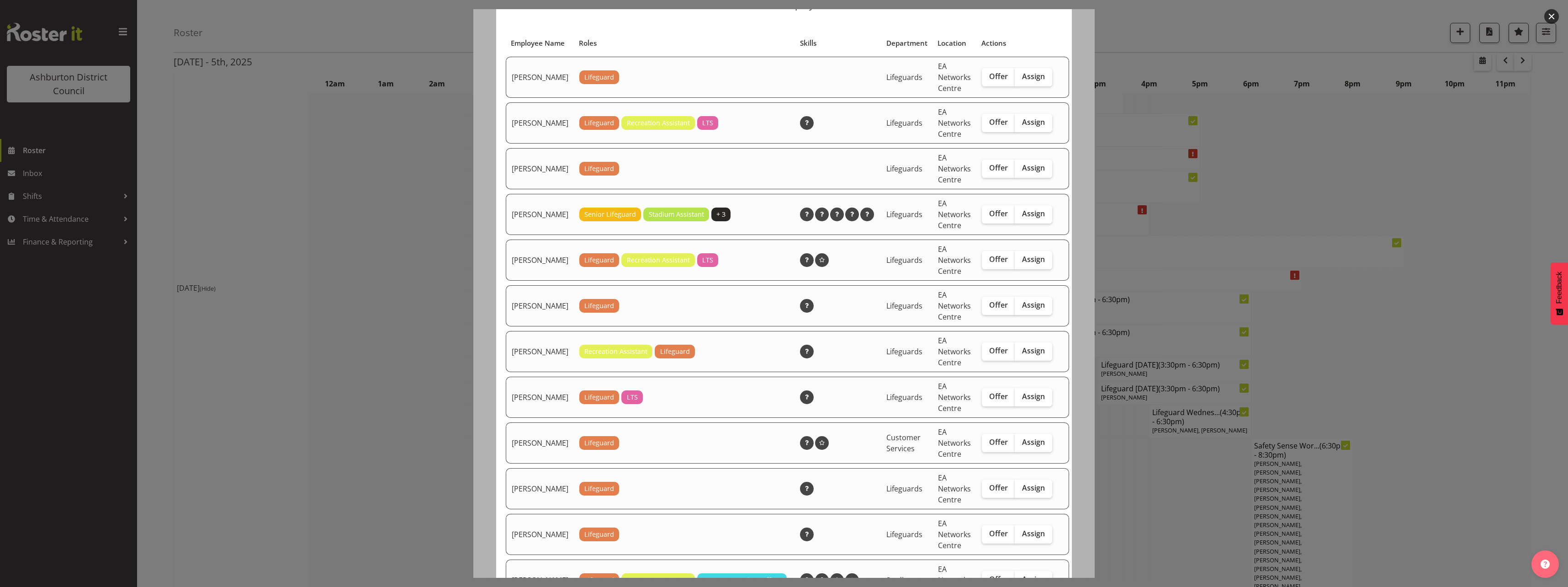
scroll to position [91, 0]
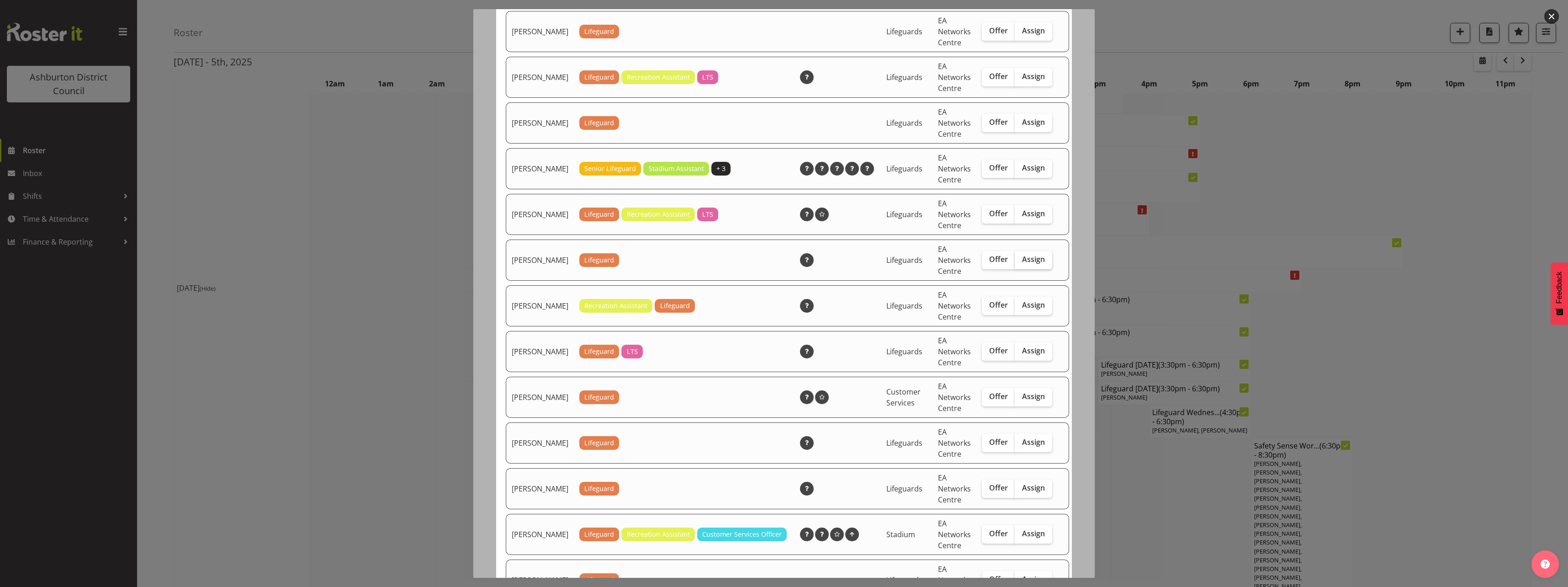
click at [1023, 264] on span "Assign" at bounding box center [1033, 259] width 23 height 9
click at [1018, 262] on input "Assign" at bounding box center [1018, 259] width 6 height 6
checkbox input "true"
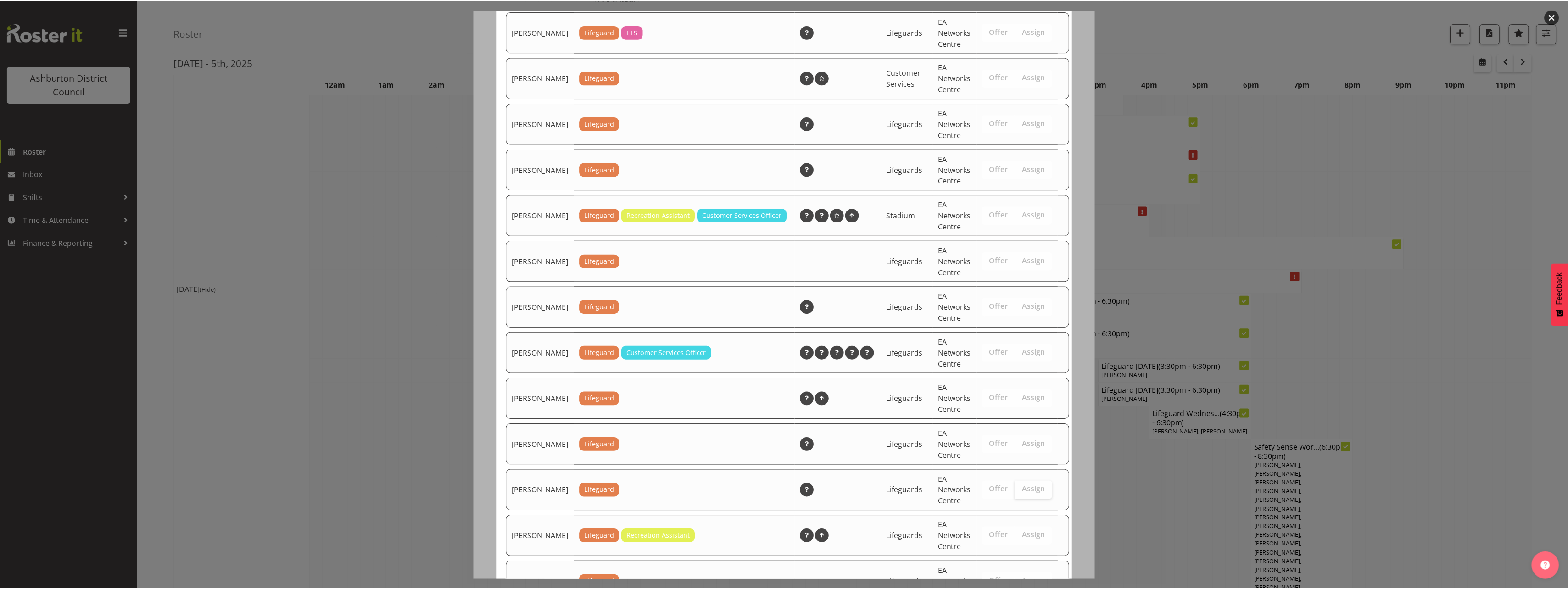
scroll to position [550, 0]
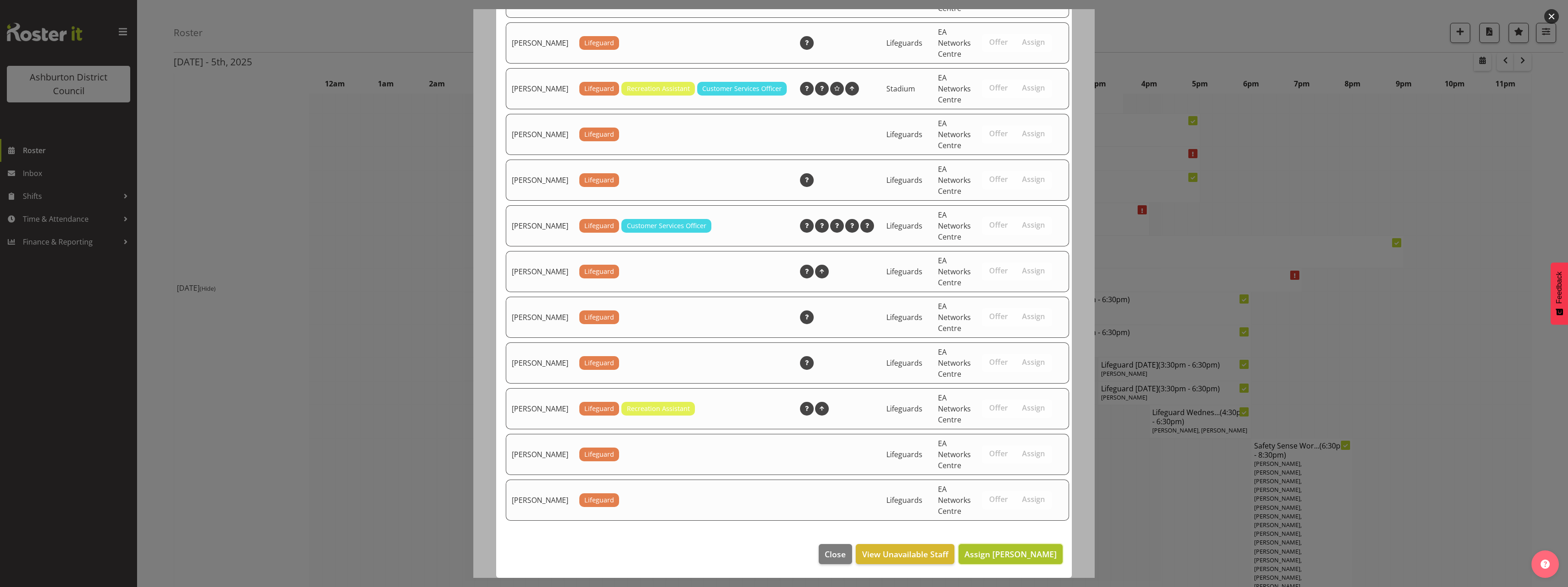
click at [1020, 557] on span "Assign [PERSON_NAME]" at bounding box center [1011, 554] width 93 height 11
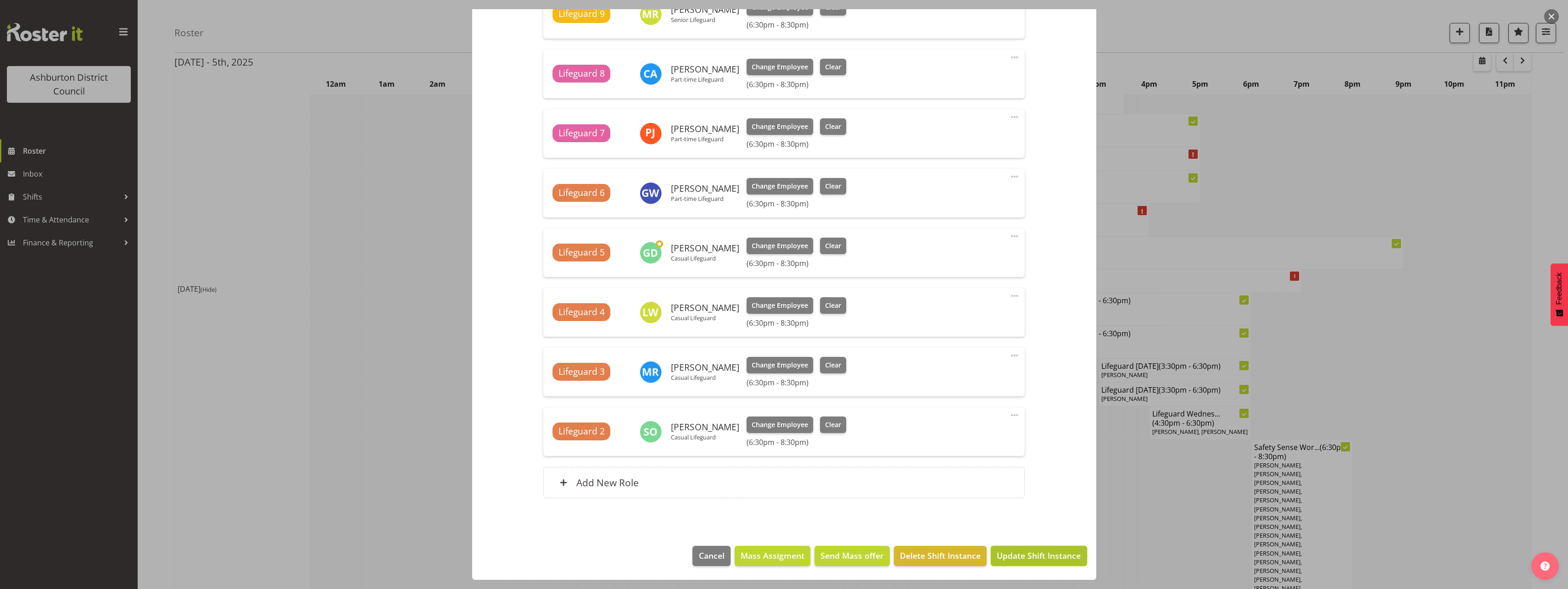
click at [1038, 553] on span "Update Shift Instance" at bounding box center [1038, 555] width 84 height 12
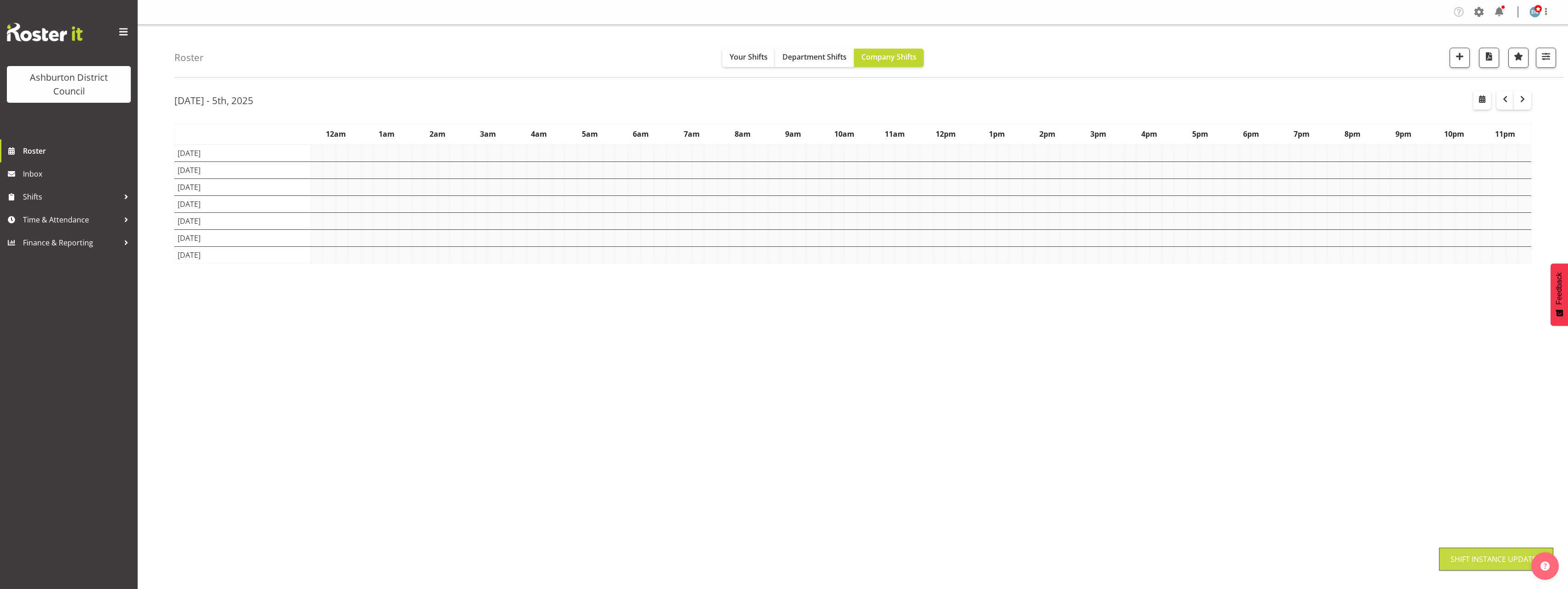
scroll to position [0, 0]
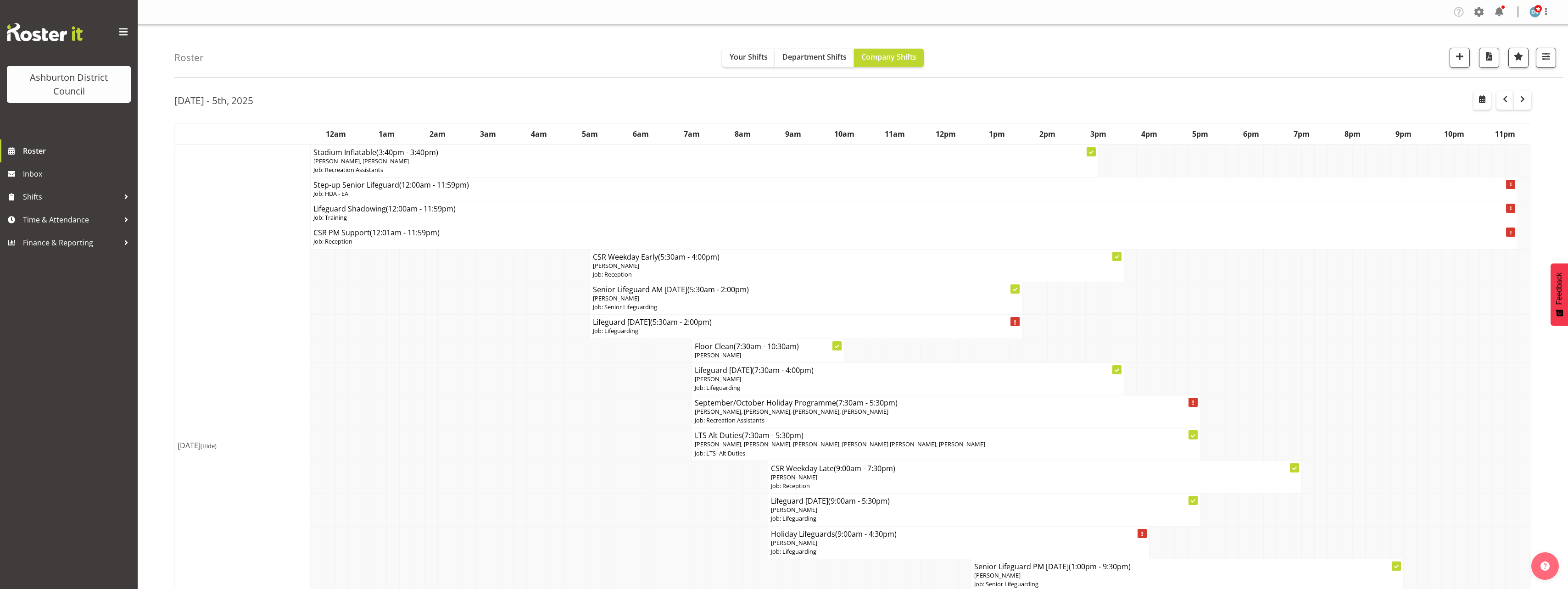
click at [1259, 72] on div "Roster Your Shifts Department Shifts Company Shifts 1 Locations [GEOGRAPHIC_DAT…" at bounding box center [869, 52] width 1389 height 53
